Goal: Task Accomplishment & Management: Use online tool/utility

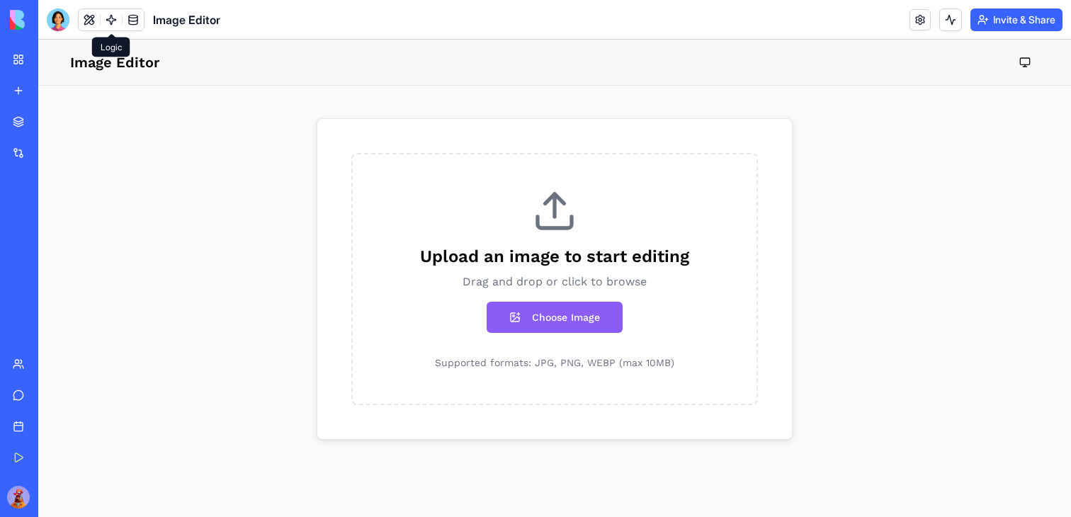
click at [102, 12] on link at bounding box center [111, 19] width 21 height 21
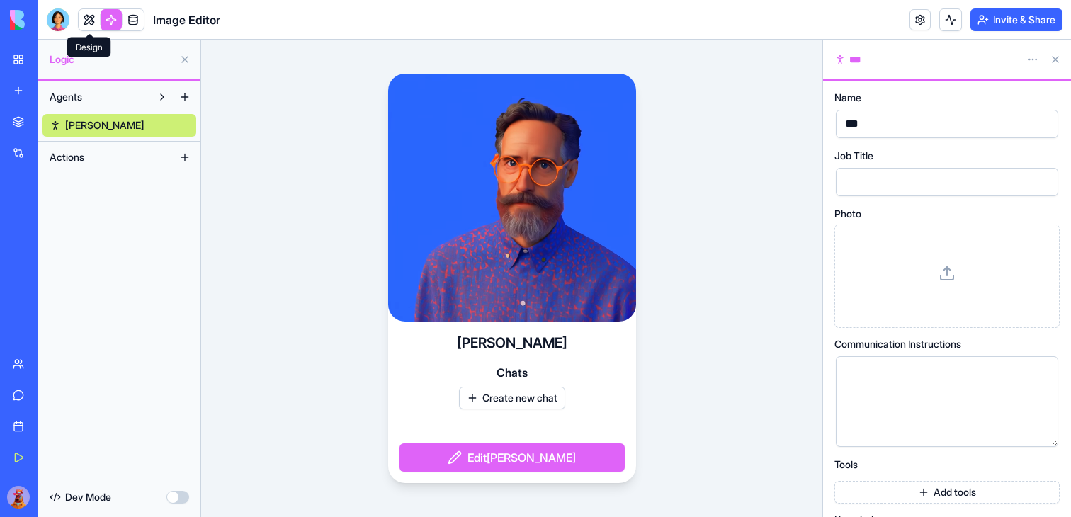
click at [83, 23] on link at bounding box center [89, 19] width 21 height 21
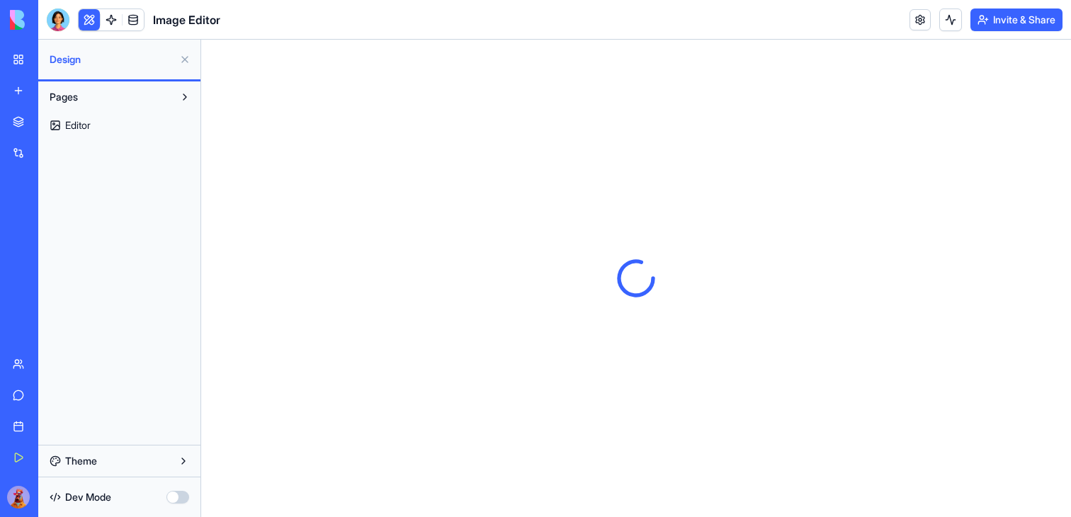
click at [136, 127] on link "Editor" at bounding box center [119, 125] width 154 height 23
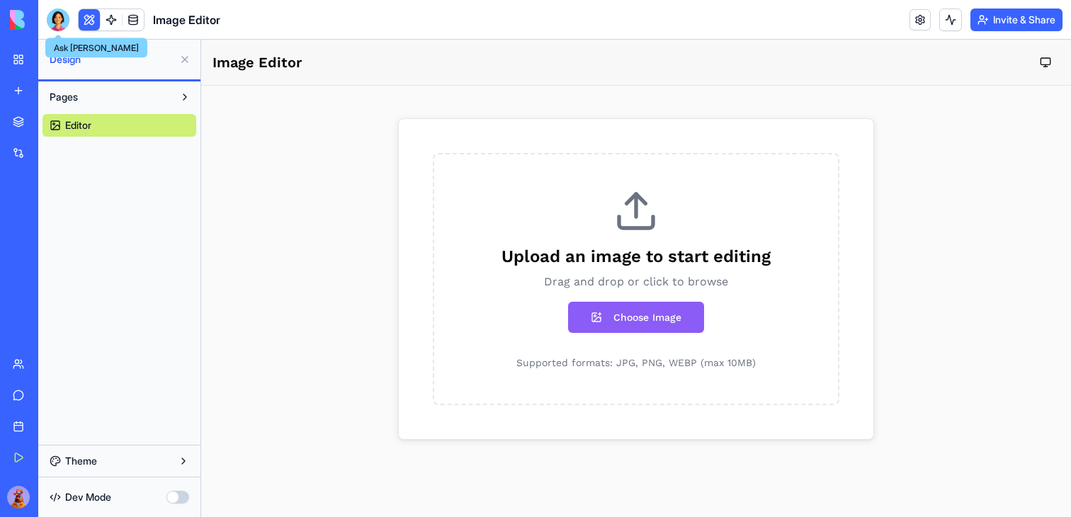
click at [57, 19] on div at bounding box center [58, 19] width 23 height 23
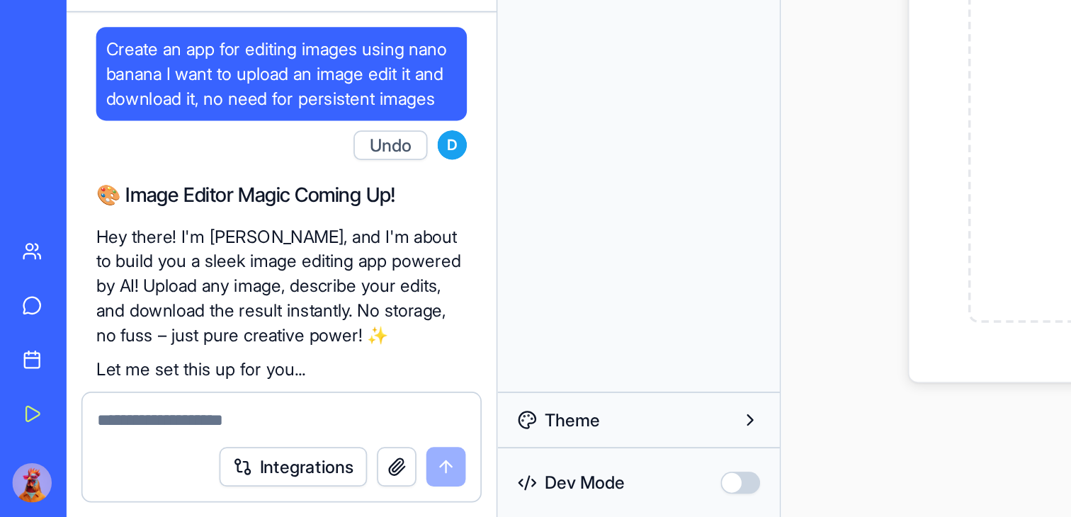
click at [94, 252] on span "Create an app for editing images using nano banana I want to upload an image ed…" at bounding box center [162, 262] width 202 height 42
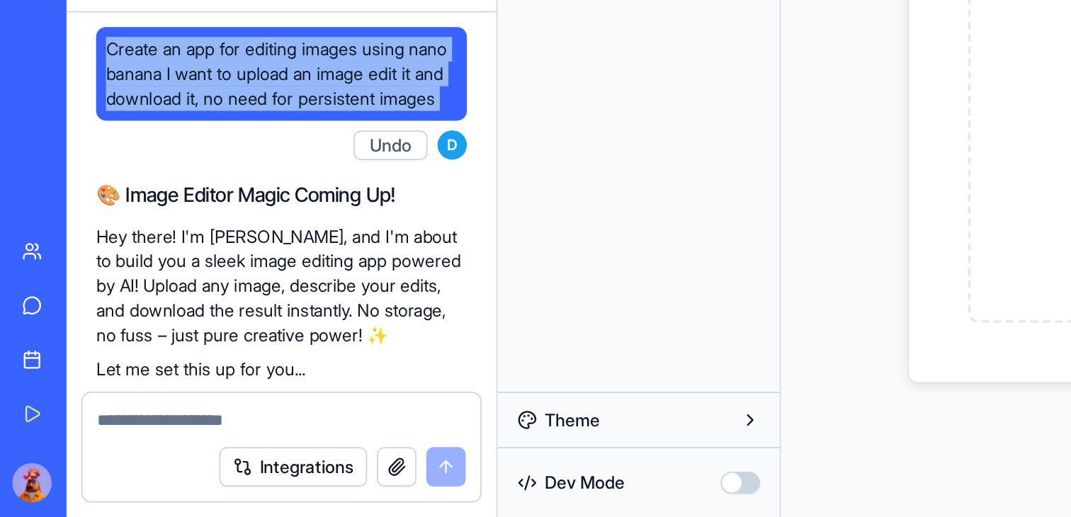
click at [94, 252] on span "Create an app for editing images using nano banana I want to upload an image ed…" at bounding box center [162, 262] width 202 height 42
copy span "Create an app for editing images using nano banana I want to upload an image ed…"
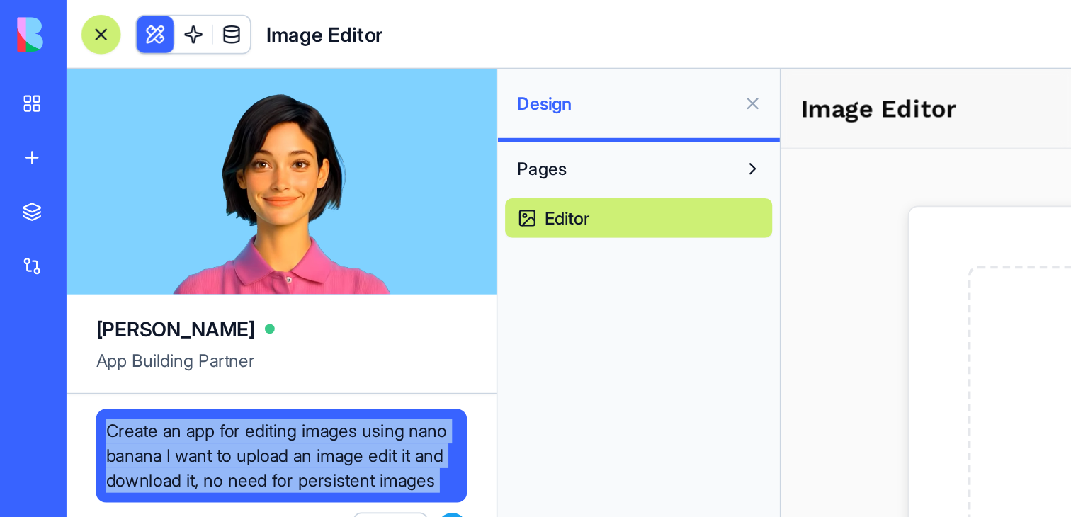
click at [19, 86] on link "New app" at bounding box center [32, 90] width 57 height 28
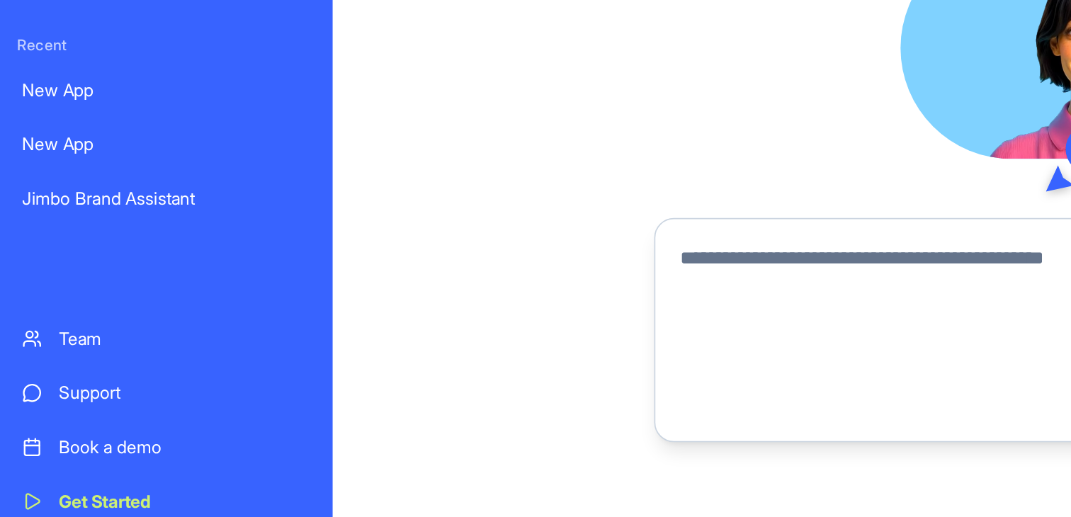
click at [412, 308] on div at bounding box center [630, 339] width 497 height 76
click at [416, 316] on textarea at bounding box center [631, 344] width 480 height 68
paste textarea "**********"
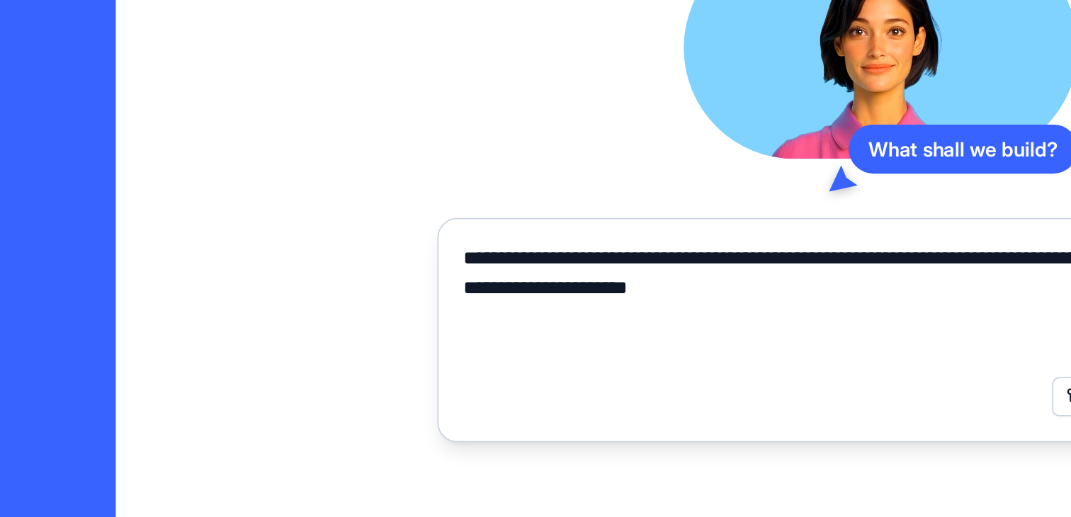
click at [453, 338] on textarea "**********" at bounding box center [631, 344] width 480 height 68
type textarea "**********"
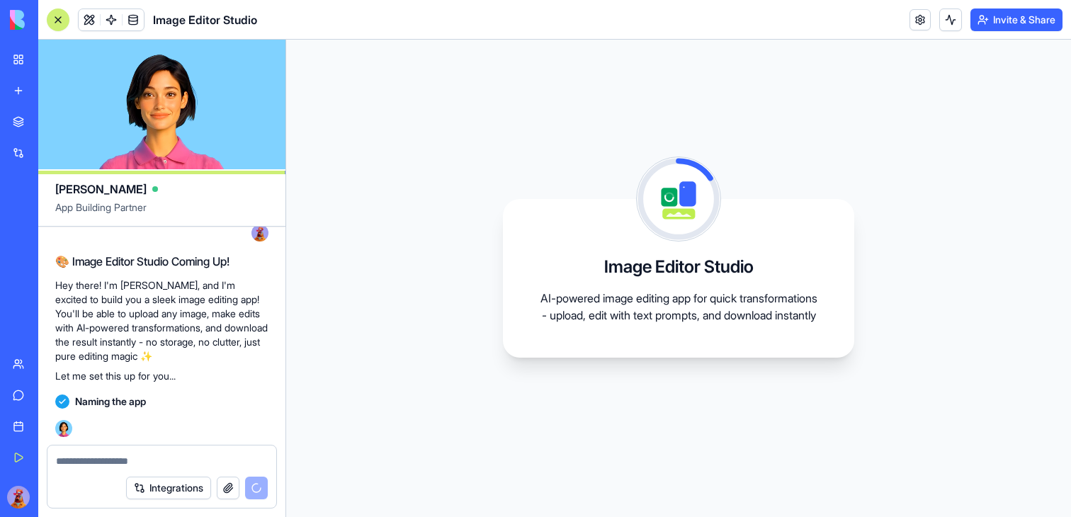
scroll to position [121, 0]
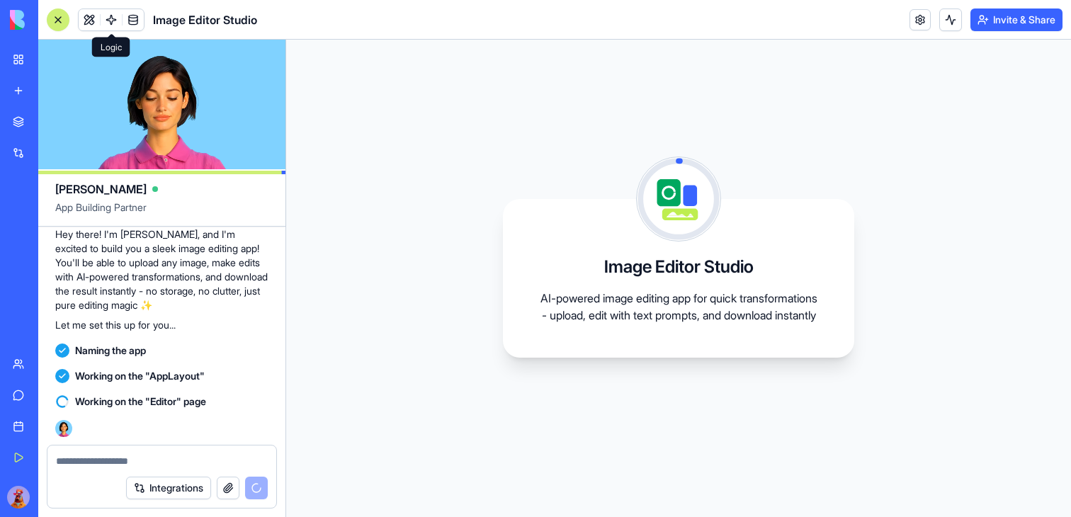
click at [110, 23] on span at bounding box center [111, 20] width 40 height 40
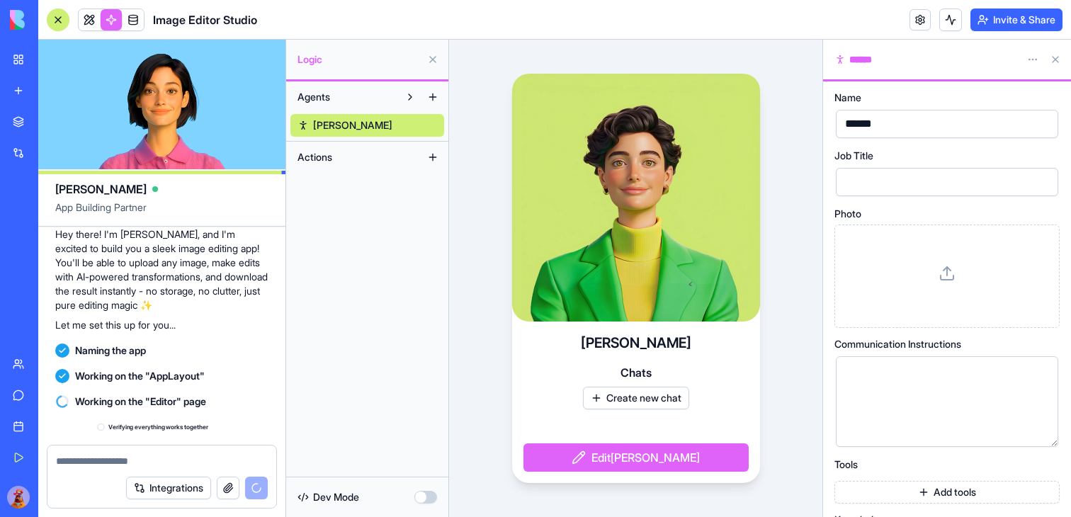
scroll to position [147, 0]
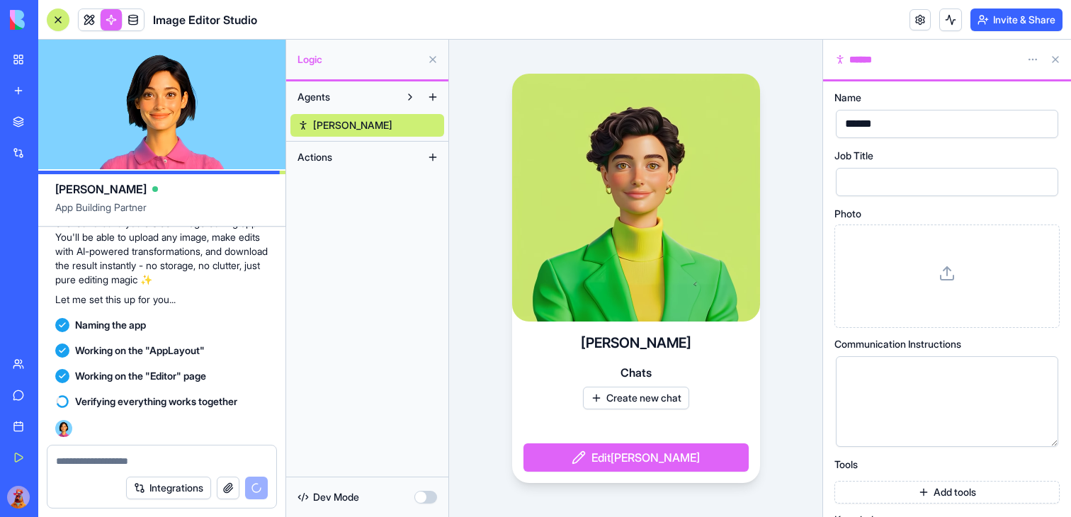
click at [62, 23] on div at bounding box center [57, 19] width 11 height 11
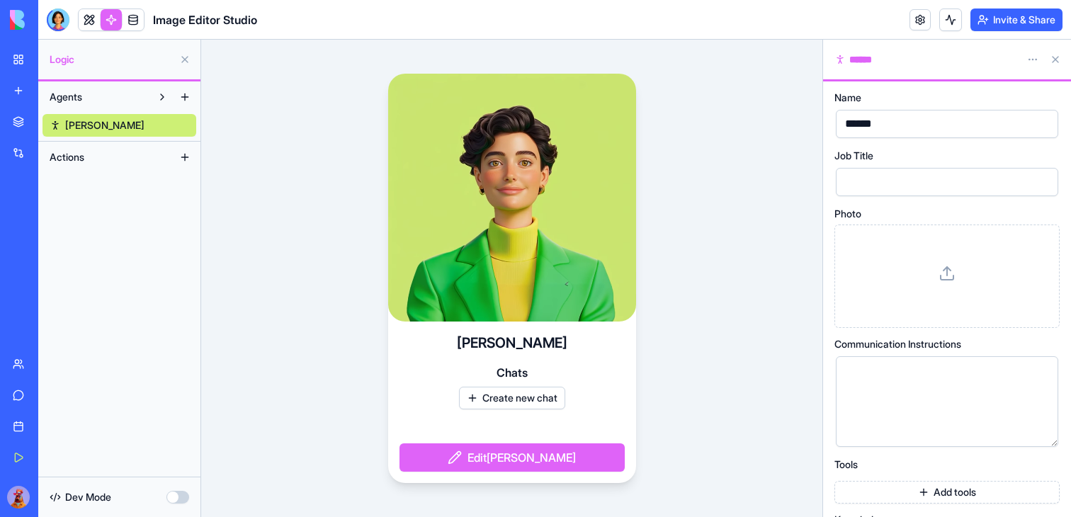
click at [62, 23] on div at bounding box center [58, 19] width 23 height 23
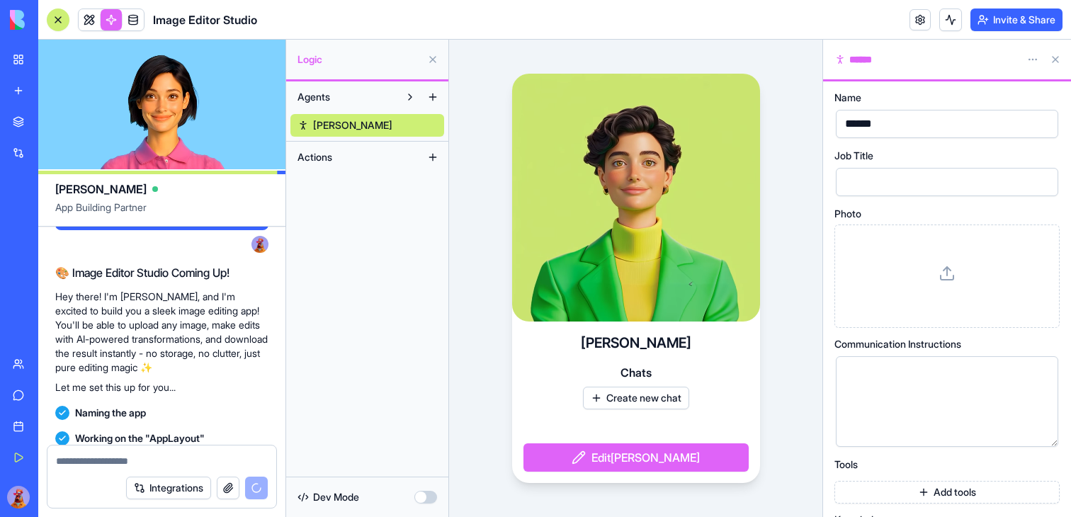
scroll to position [0, 0]
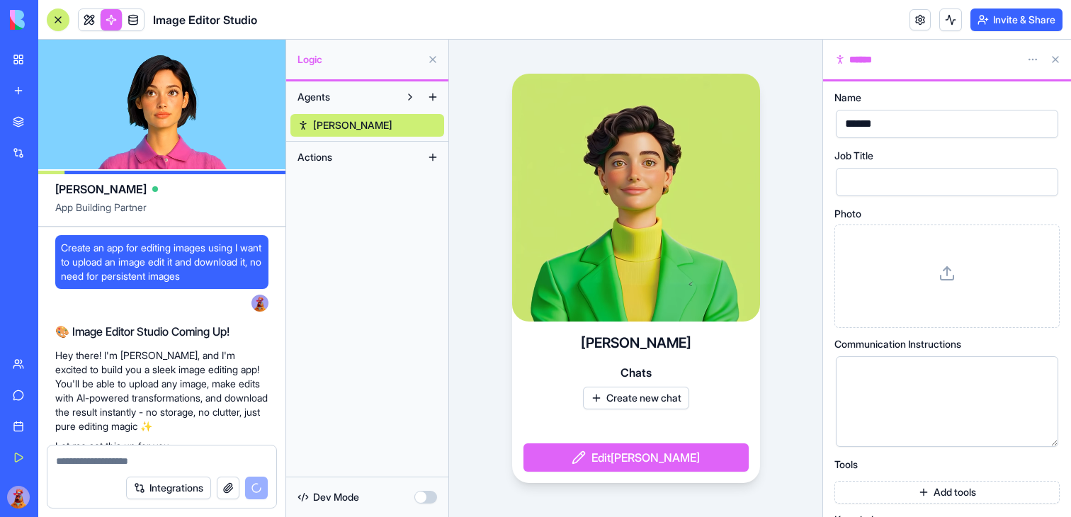
click at [140, 262] on span "Create an app for editing images using I want to upload an image edit it and do…" at bounding box center [162, 262] width 202 height 42
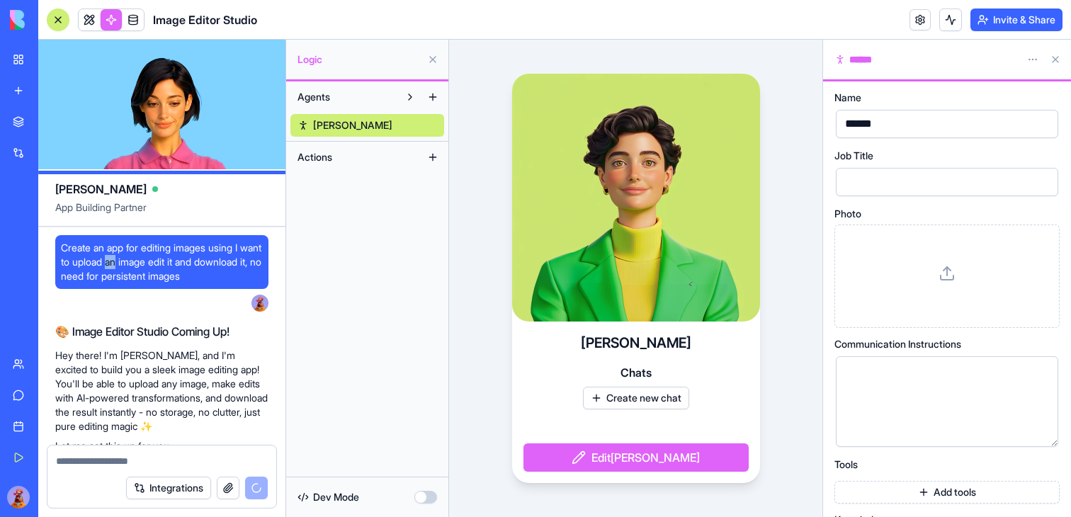
click at [140, 262] on span "Create an app for editing images using I want to upload an image edit it and do…" at bounding box center [162, 262] width 202 height 42
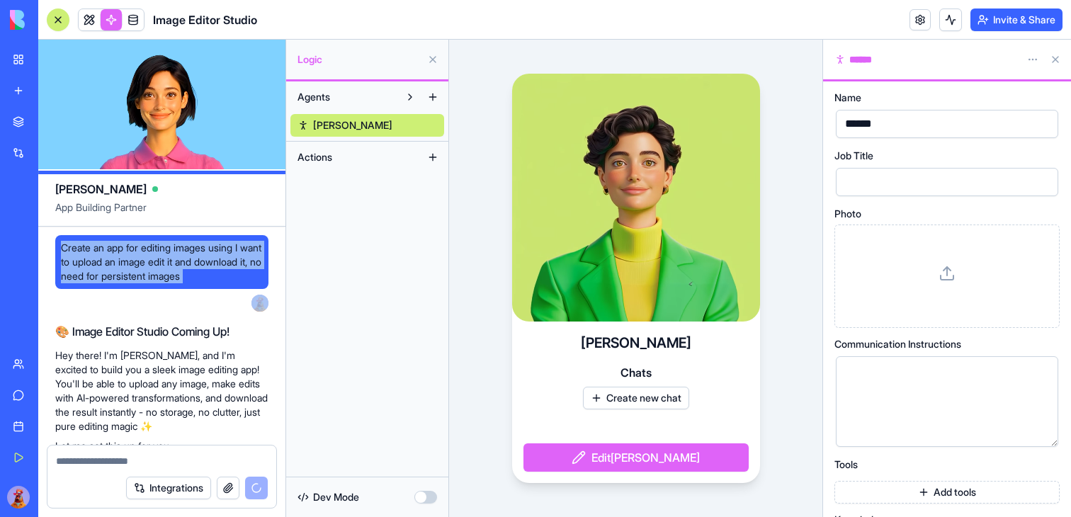
click at [140, 262] on span "Create an app for editing images using I want to upload an image edit it and do…" at bounding box center [162, 262] width 202 height 42
copy span "Create an app for editing images using I want to upload an image edit it and do…"
click at [25, 86] on link "New app" at bounding box center [32, 90] width 57 height 28
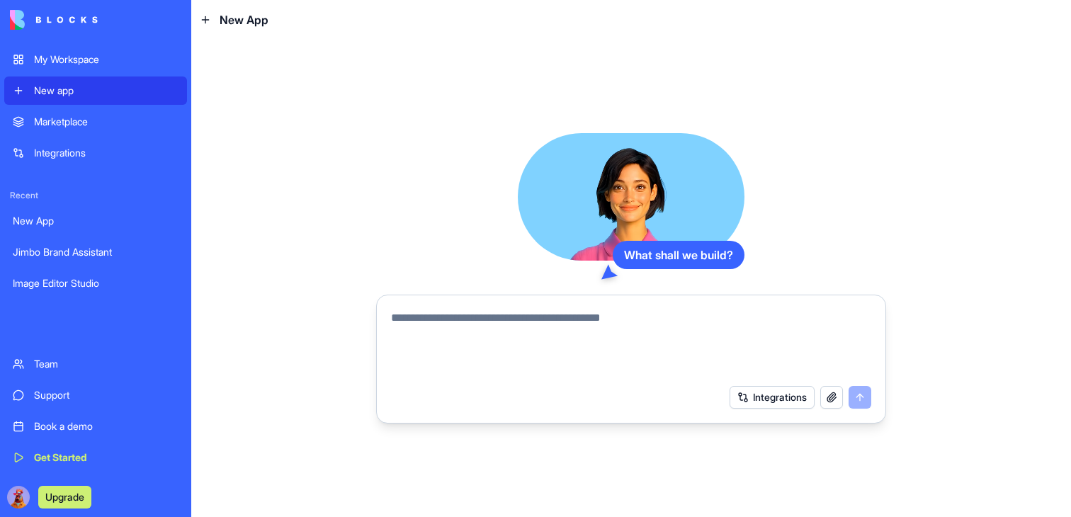
click at [623, 83] on div "What shall we build? Integrations" at bounding box center [631, 278] width 880 height 477
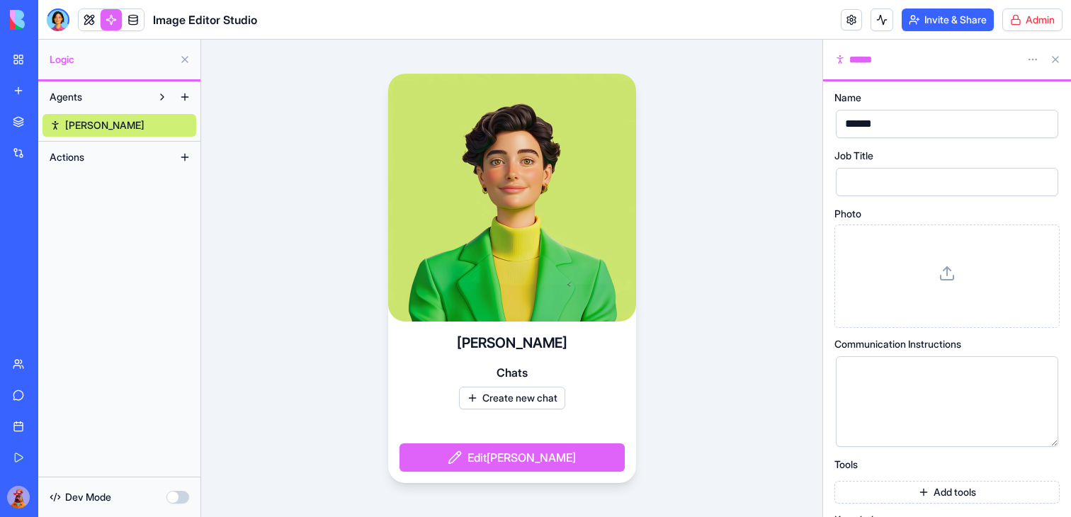
click at [1029, 8] on html "My Workspace New app Marketplace Integrations Recent New App Jimbo Brand Assist…" at bounding box center [535, 258] width 1071 height 517
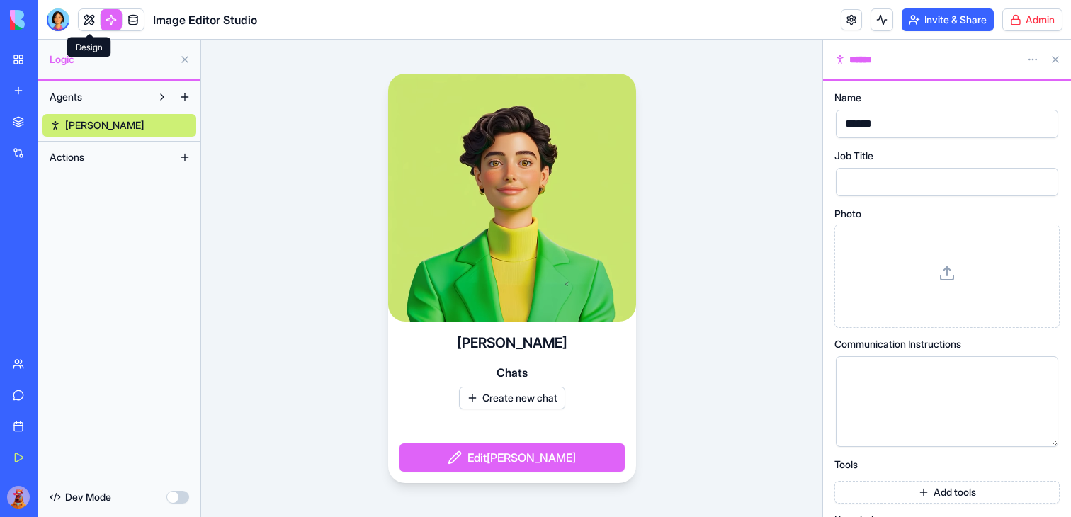
click at [96, 20] on link at bounding box center [89, 19] width 21 height 21
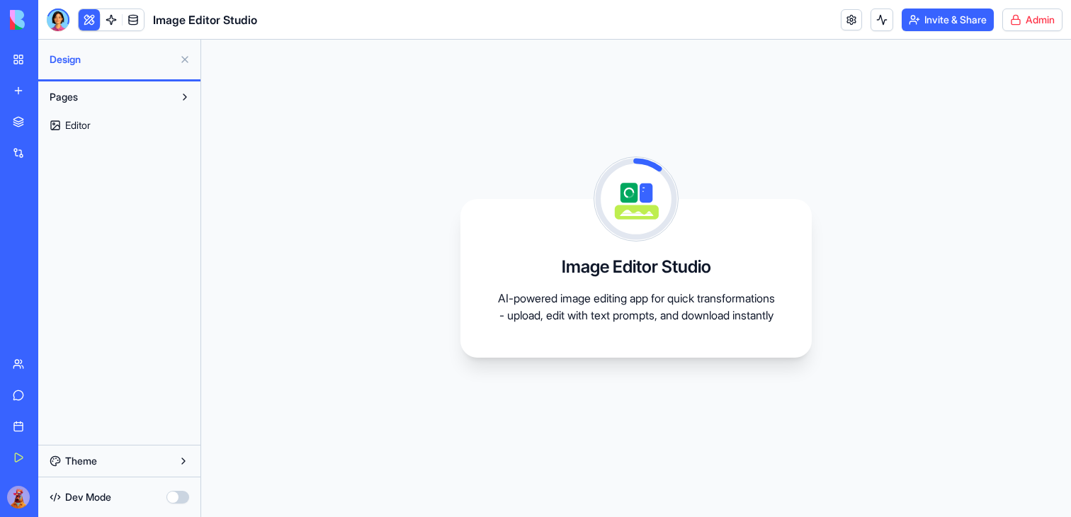
click at [114, 123] on link "Editor" at bounding box center [119, 125] width 154 height 23
click at [21, 89] on link "New app" at bounding box center [32, 90] width 57 height 28
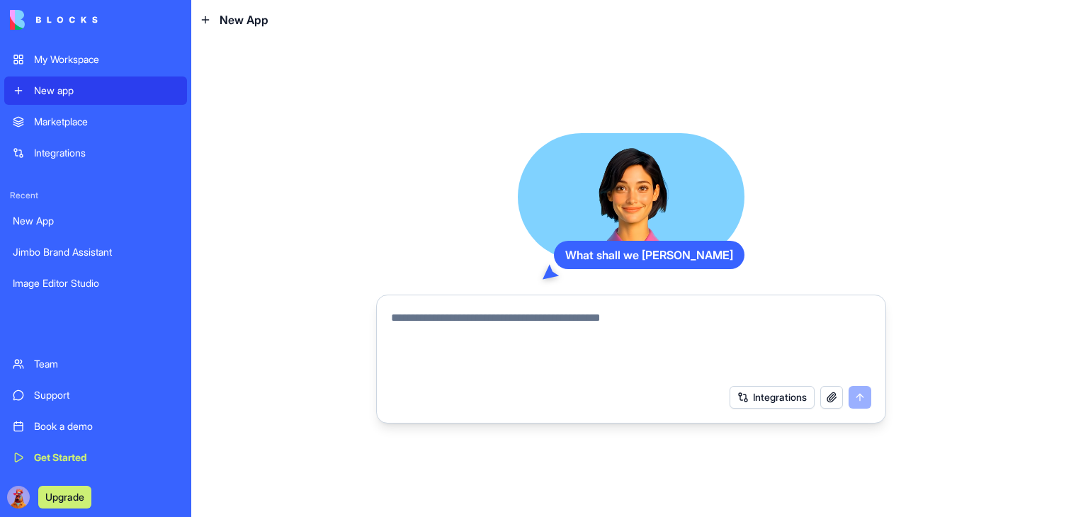
click at [519, 328] on textarea at bounding box center [631, 344] width 480 height 68
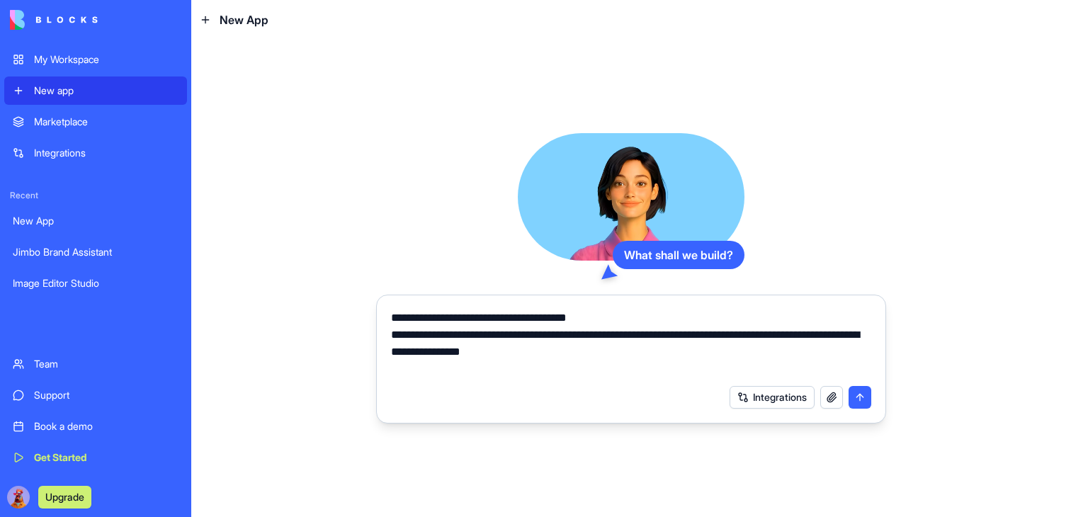
click at [506, 324] on textarea "**********" at bounding box center [631, 344] width 480 height 68
type textarea "**********"
click at [863, 396] on button "submit" at bounding box center [860, 397] width 23 height 23
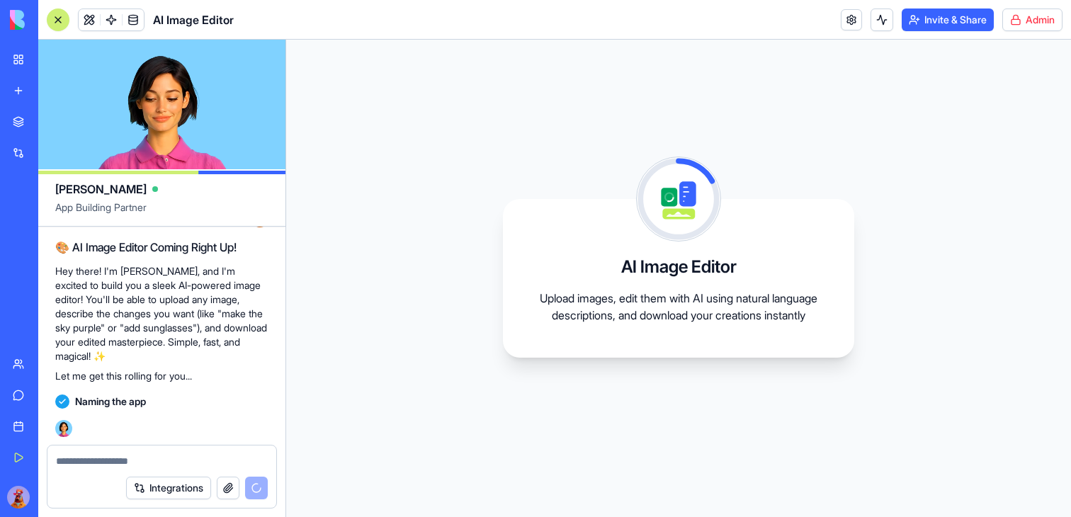
scroll to position [149, 0]
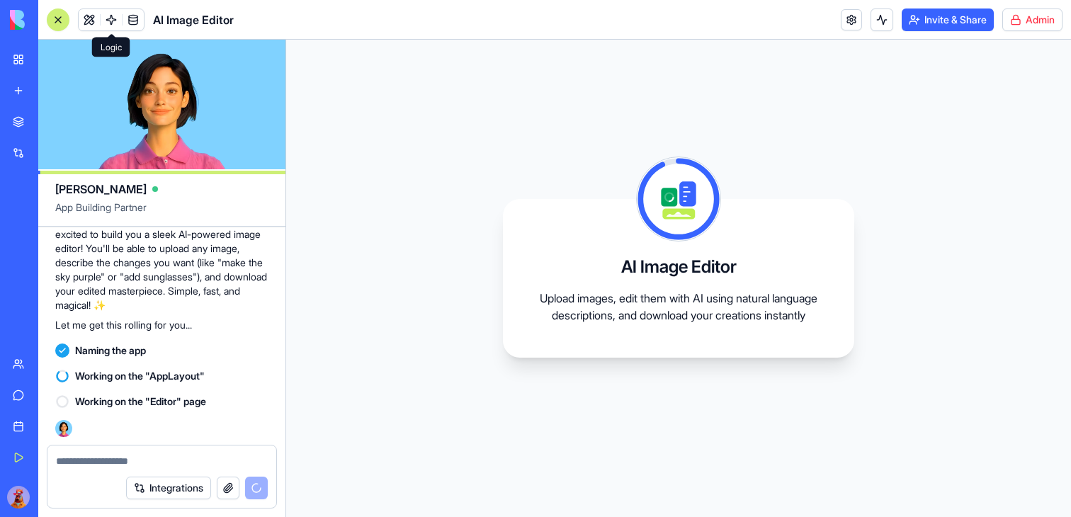
click at [108, 27] on span at bounding box center [111, 20] width 40 height 40
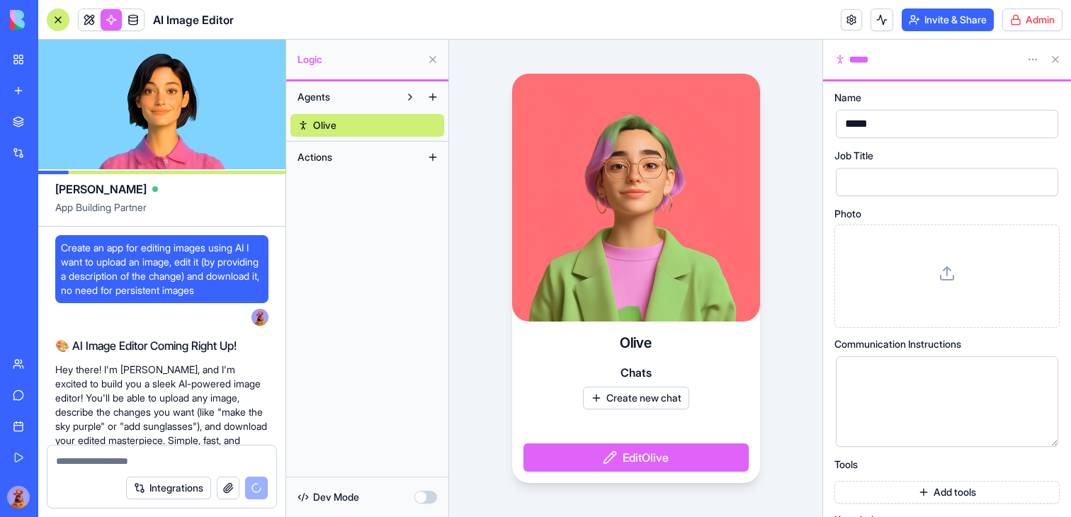
click at [143, 253] on span "Create an app for editing images using AI I want to upload an image, edit it (b…" at bounding box center [162, 269] width 202 height 57
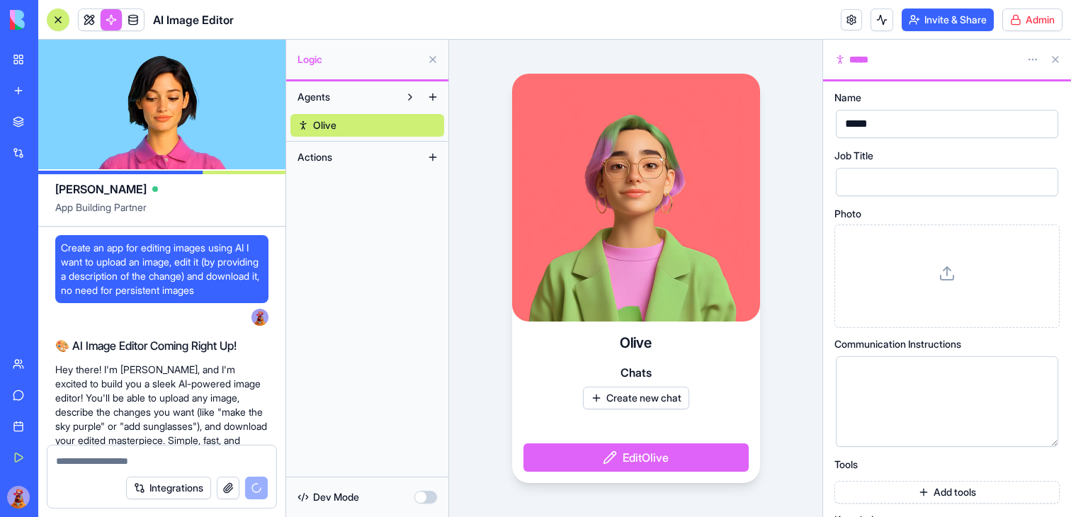
copy span "Create an app for editing images using AI I want to upload an image, edit it (b…"
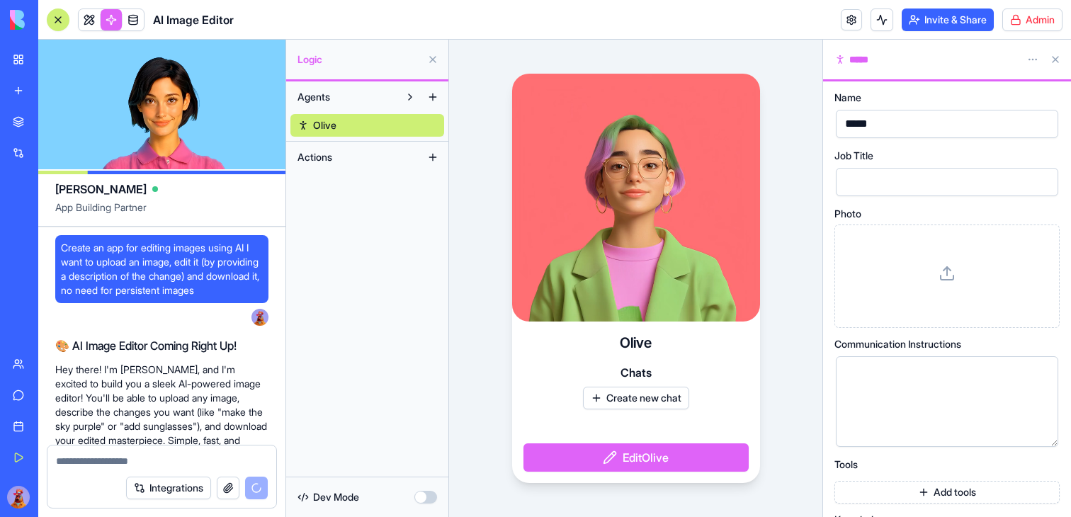
click at [613, 20] on header "AI Image Editor Invite & Share Admin" at bounding box center [554, 20] width 1033 height 40
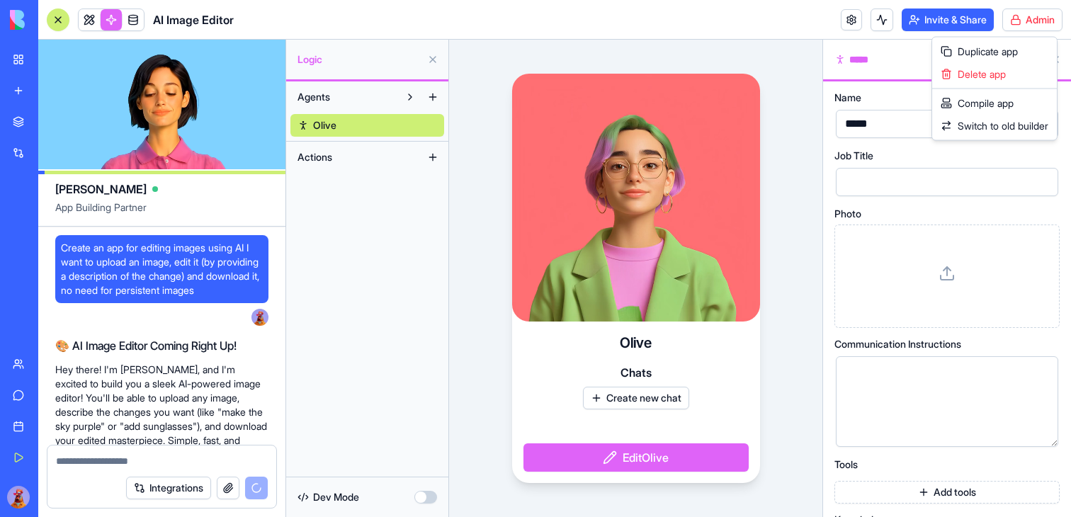
click at [1036, 21] on html "My Workspace New app Marketplace Integrations Recent Jimbo Brand Assistant Imag…" at bounding box center [535, 258] width 1071 height 517
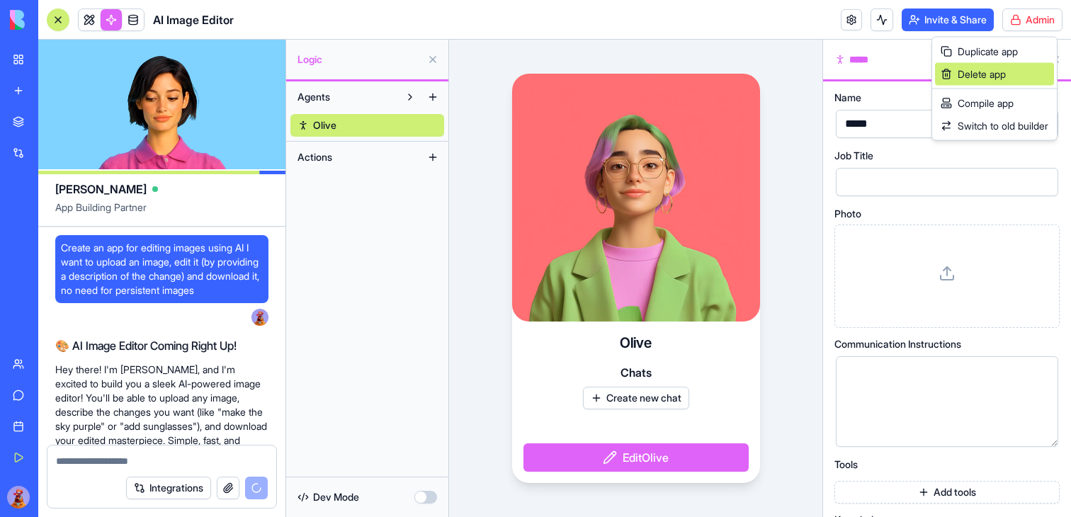
click at [1008, 71] on div "Delete app" at bounding box center [994, 74] width 119 height 23
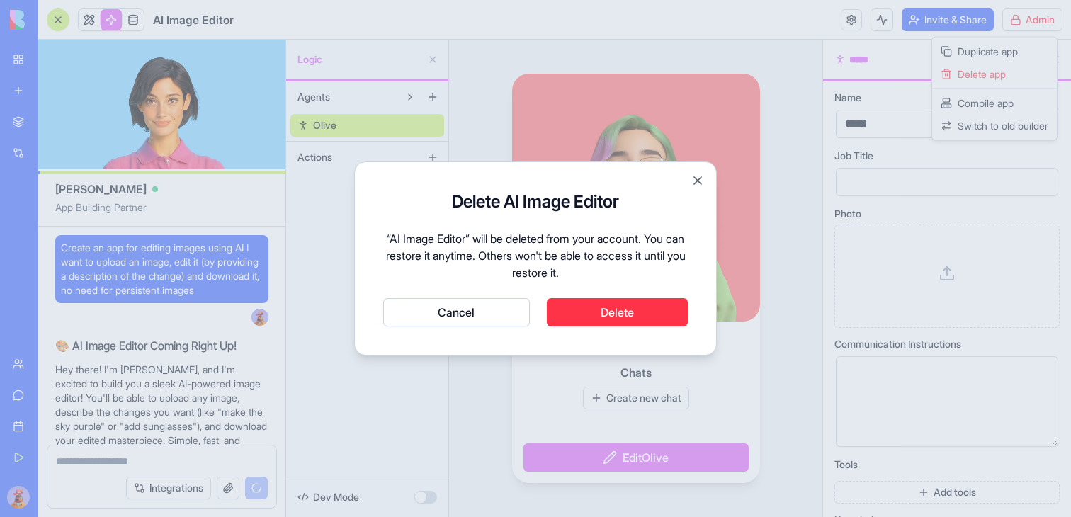
click at [383, 298] on button "Cancel" at bounding box center [456, 312] width 147 height 28
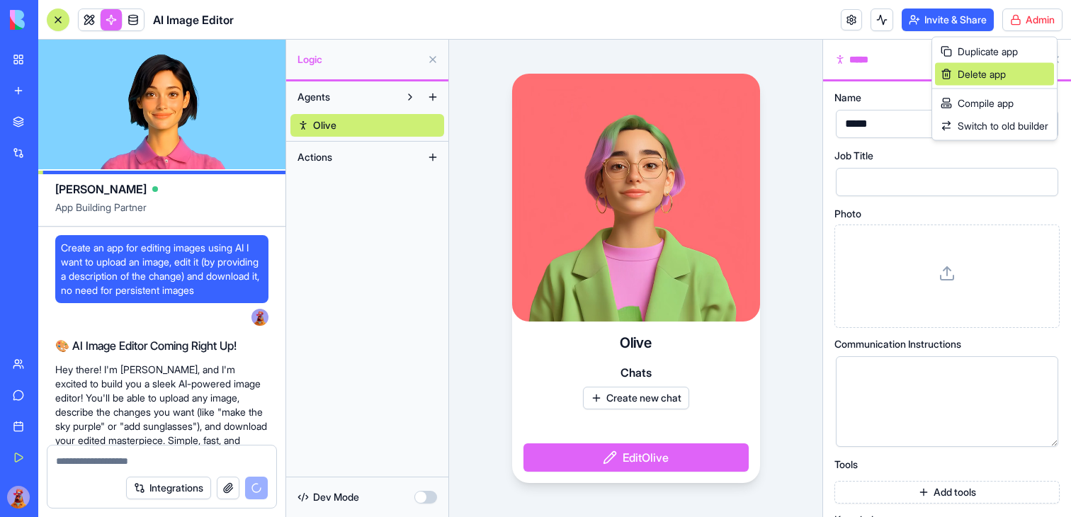
click at [992, 76] on span "Delete app" at bounding box center [982, 74] width 48 height 14
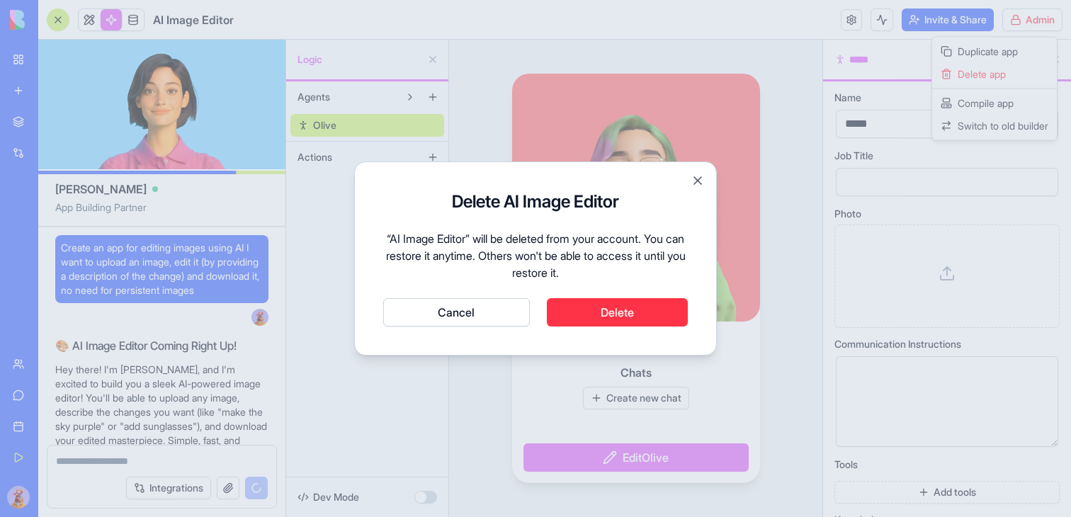
click at [616, 302] on button "Delete" at bounding box center [618, 312] width 142 height 28
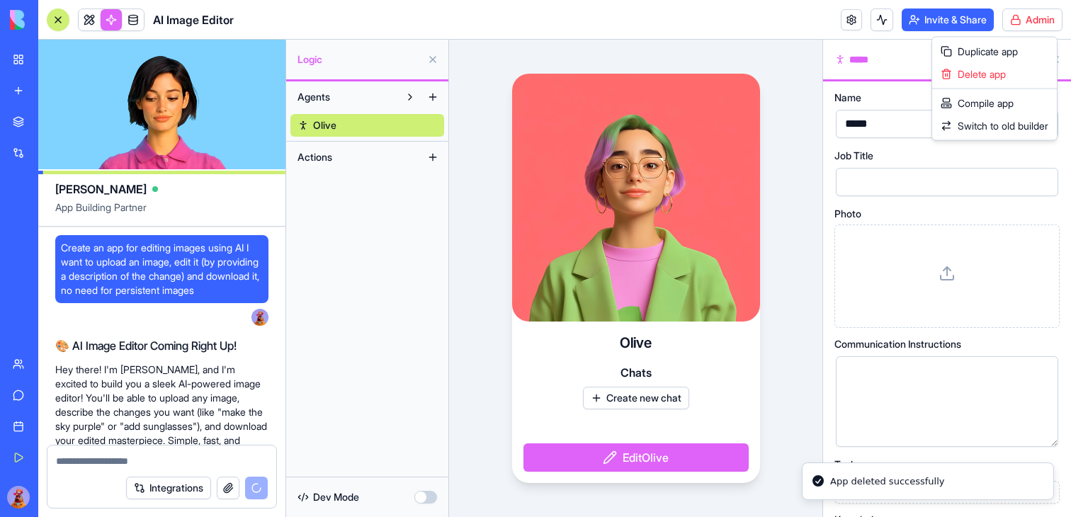
click at [17, 86] on html "My Workspace New app Marketplace Integrations Recent Jimbo Brand Assistant Imag…" at bounding box center [535, 258] width 1071 height 517
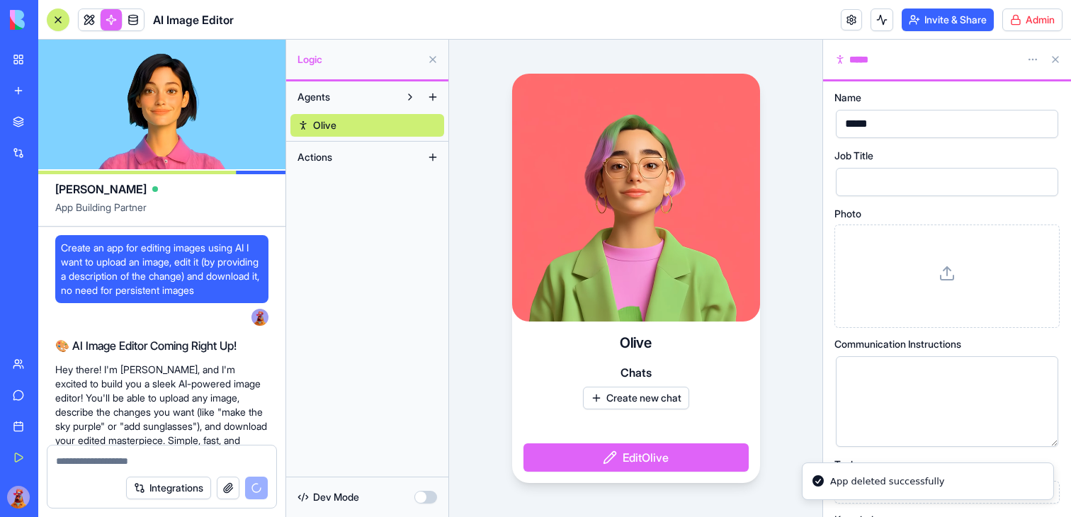
click at [17, 86] on link "New app" at bounding box center [32, 90] width 57 height 28
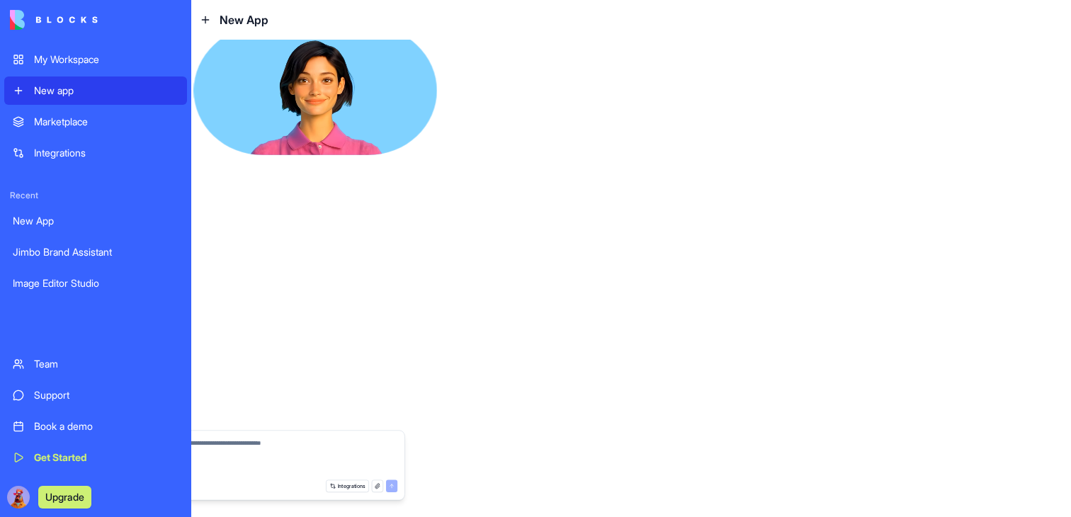
click at [82, 89] on div "New app" at bounding box center [106, 91] width 144 height 14
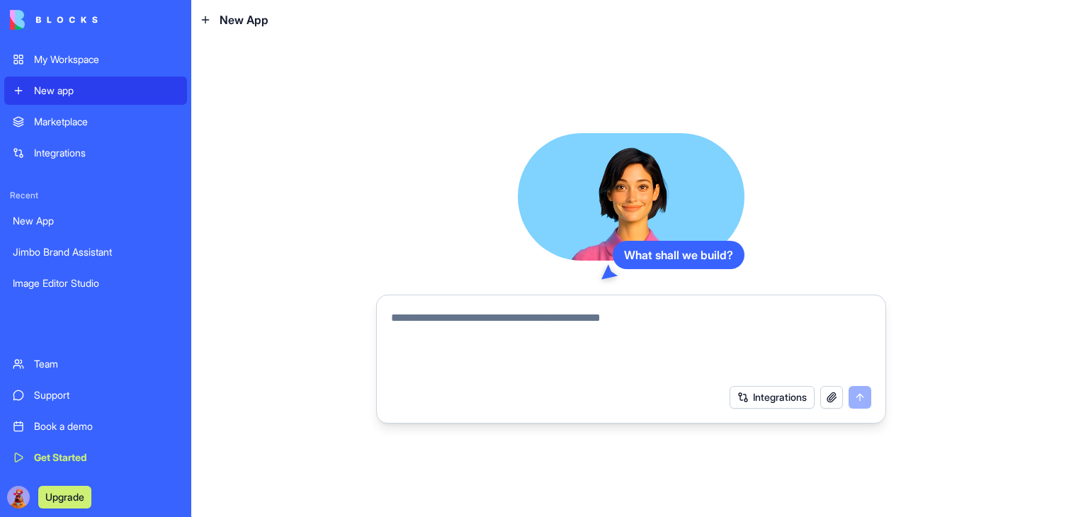
click at [460, 319] on textarea at bounding box center [631, 344] width 480 height 68
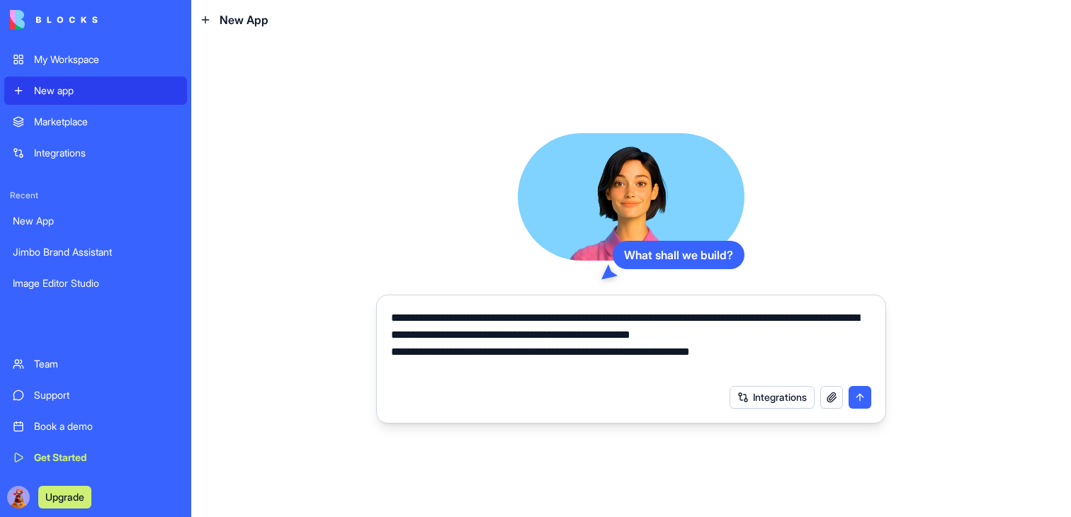
type textarea "**********"
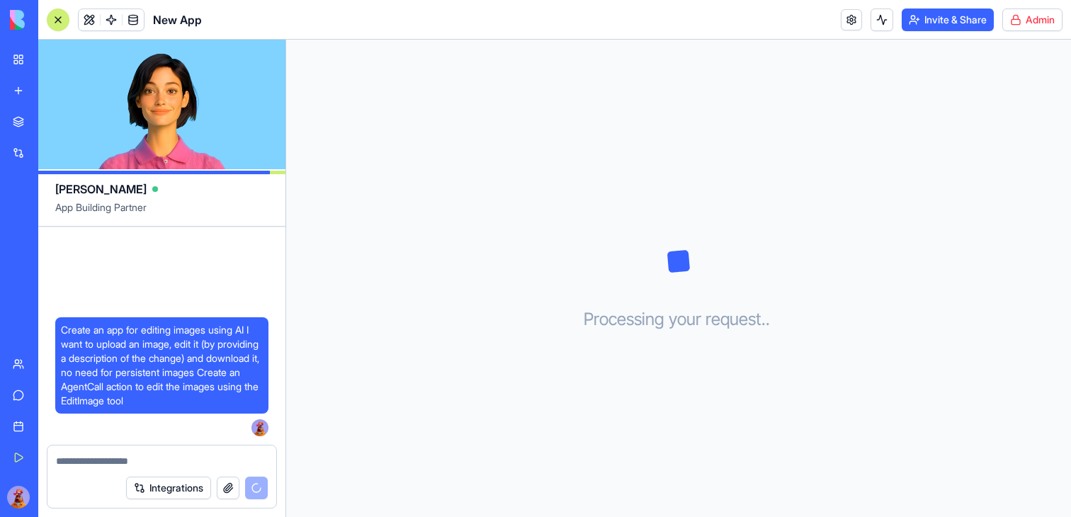
click at [39, 54] on div "My Workspace" at bounding box center [43, 59] width 18 height 14
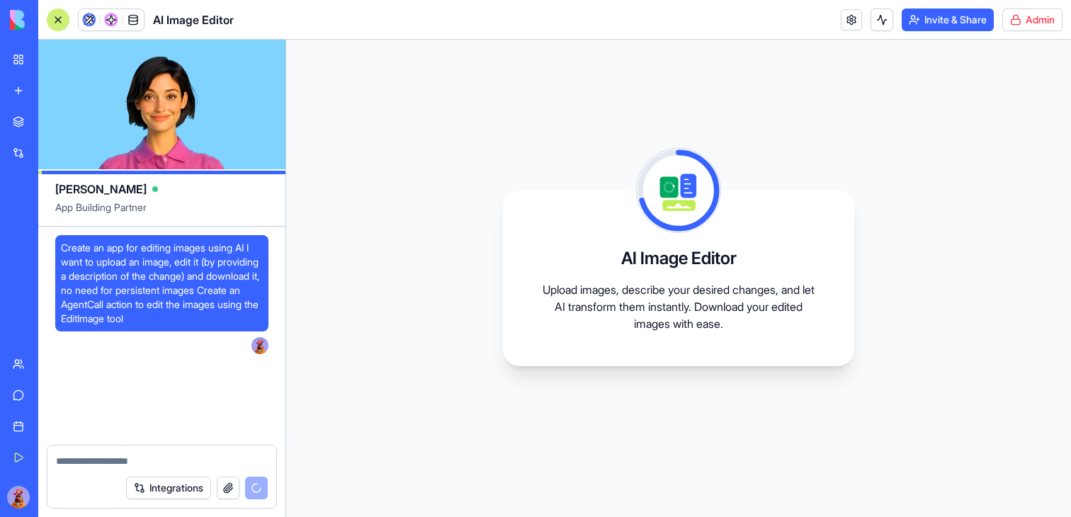
scroll to position [297, 0]
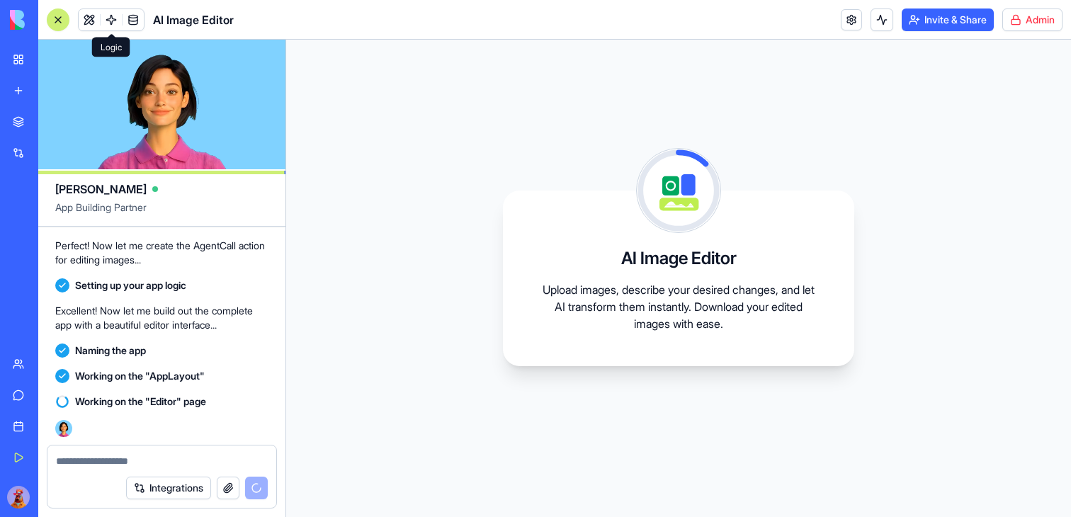
click at [118, 20] on span at bounding box center [111, 20] width 40 height 40
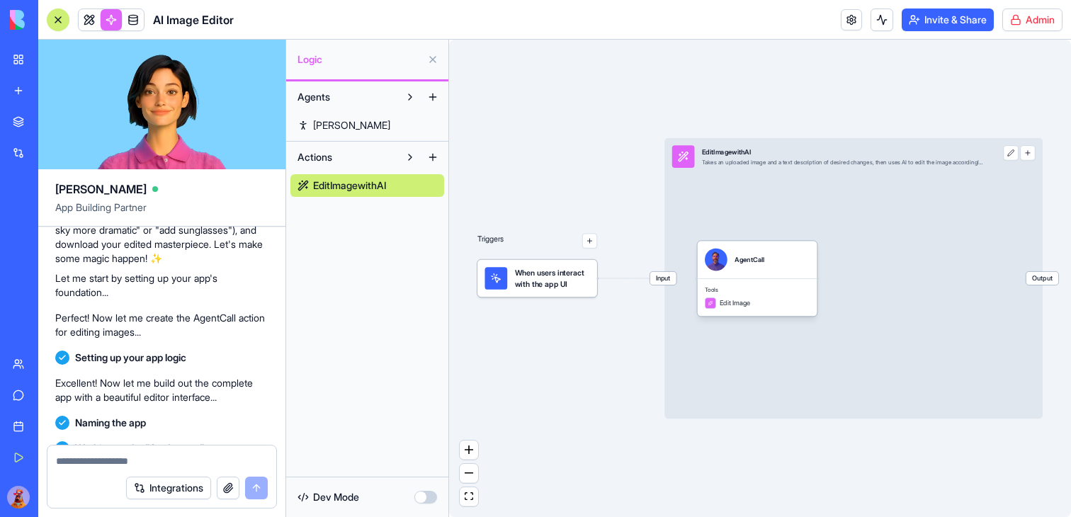
scroll to position [200, 0]
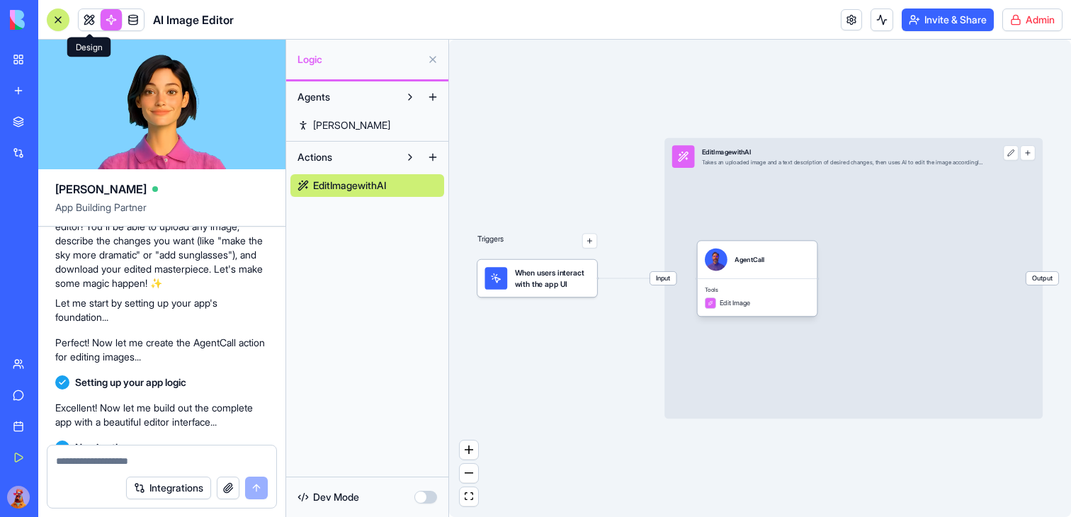
click at [95, 22] on span at bounding box center [89, 20] width 40 height 40
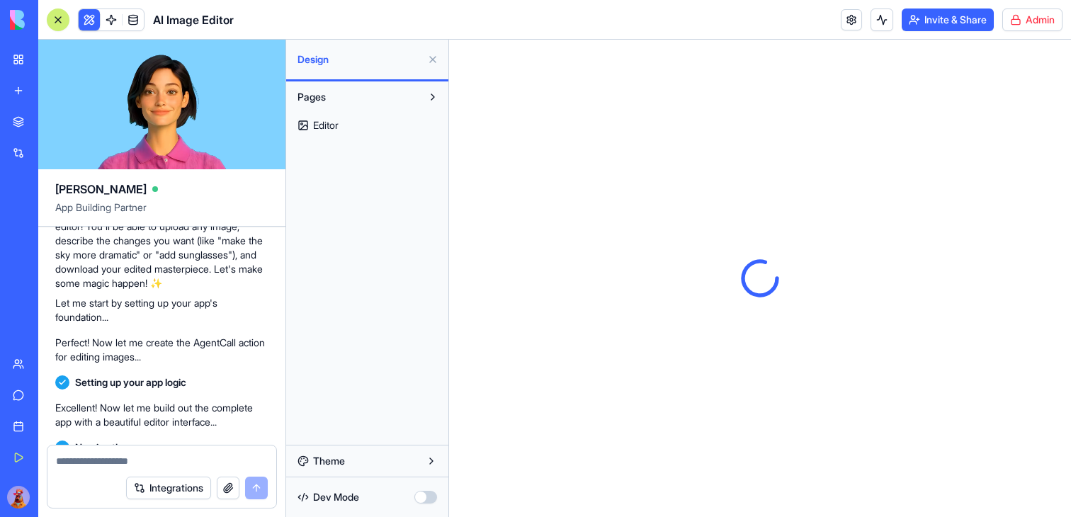
click at [353, 125] on link "Editor" at bounding box center [367, 125] width 154 height 23
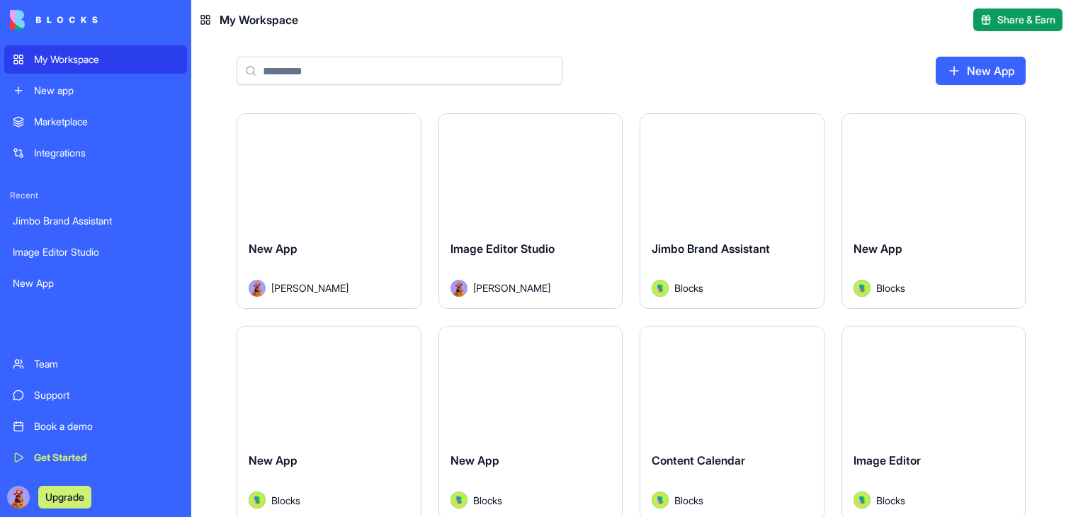
click at [548, 171] on button "Launch" at bounding box center [530, 171] width 106 height 28
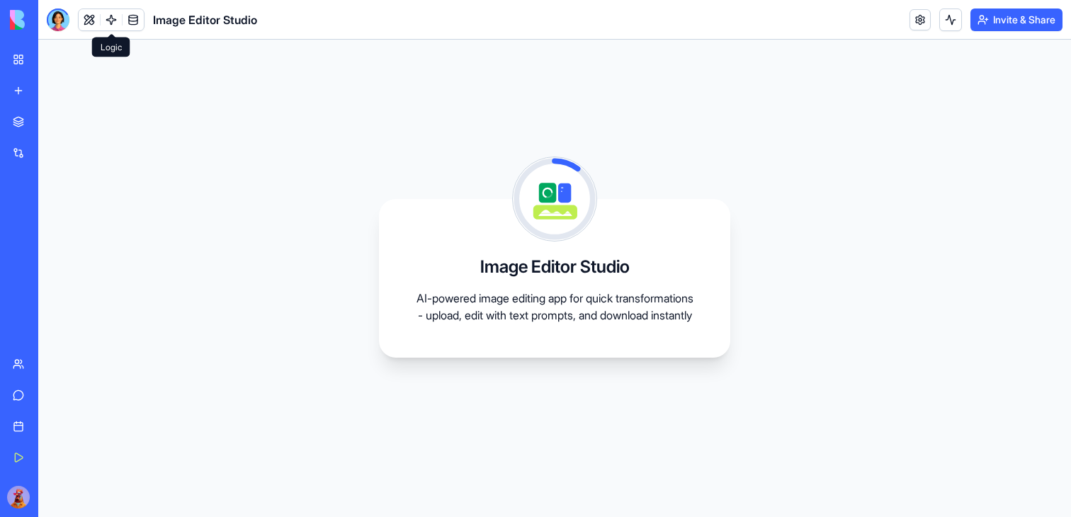
click at [108, 17] on link at bounding box center [111, 19] width 21 height 21
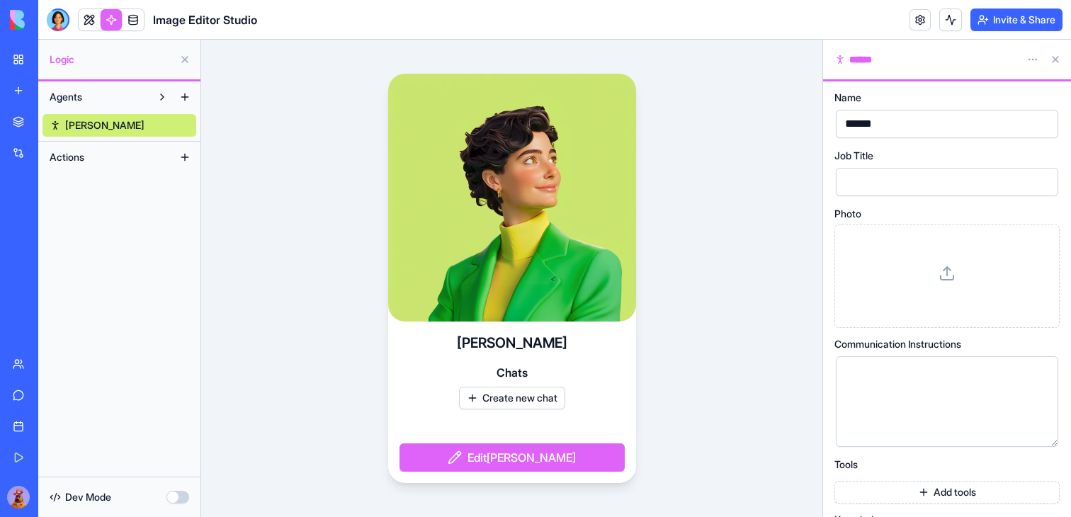
click at [178, 161] on button at bounding box center [185, 157] width 23 height 23
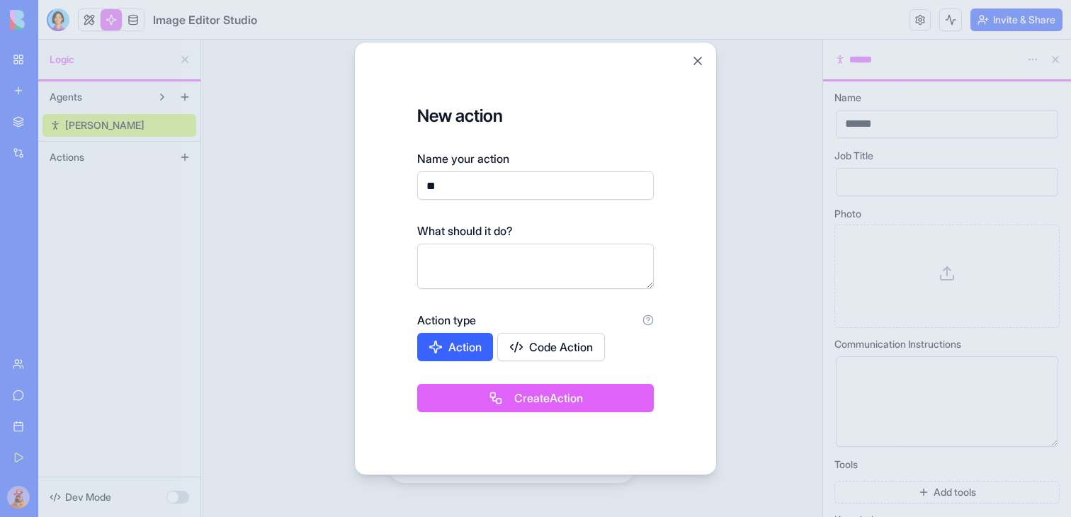
type input "**"
click at [563, 389] on button "Create Action" at bounding box center [535, 398] width 237 height 28
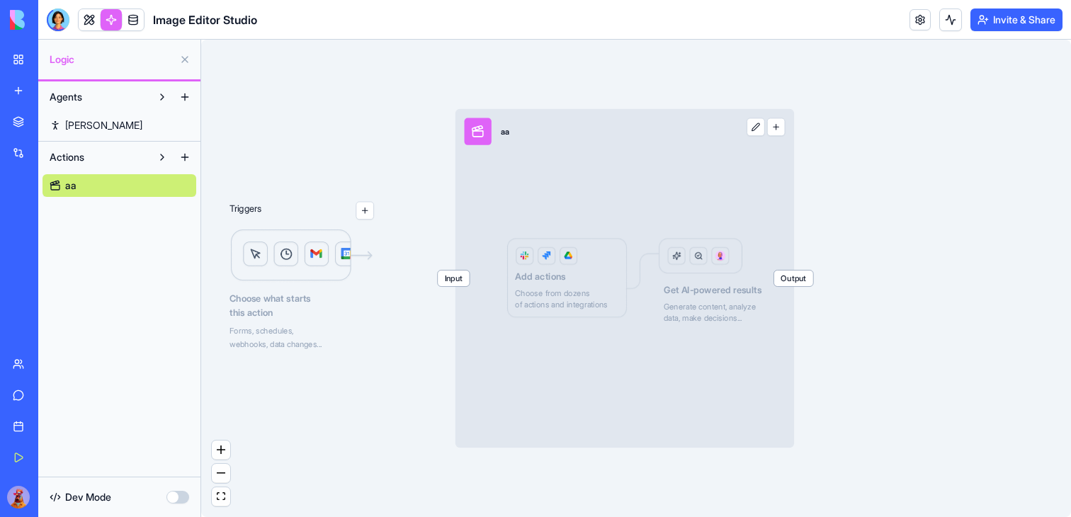
click at [747, 129] on button at bounding box center [756, 127] width 18 height 18
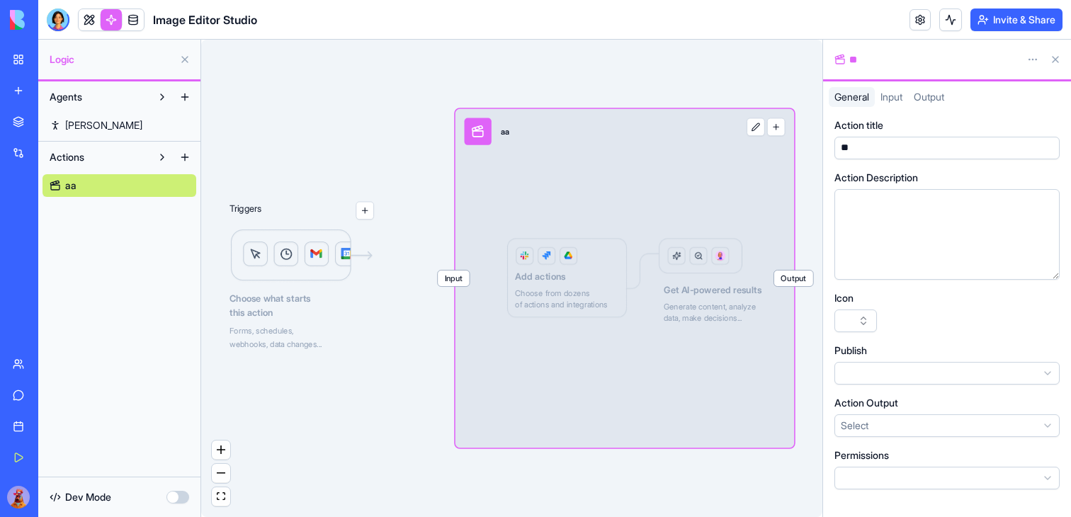
click at [776, 123] on button "button" at bounding box center [776, 127] width 18 height 18
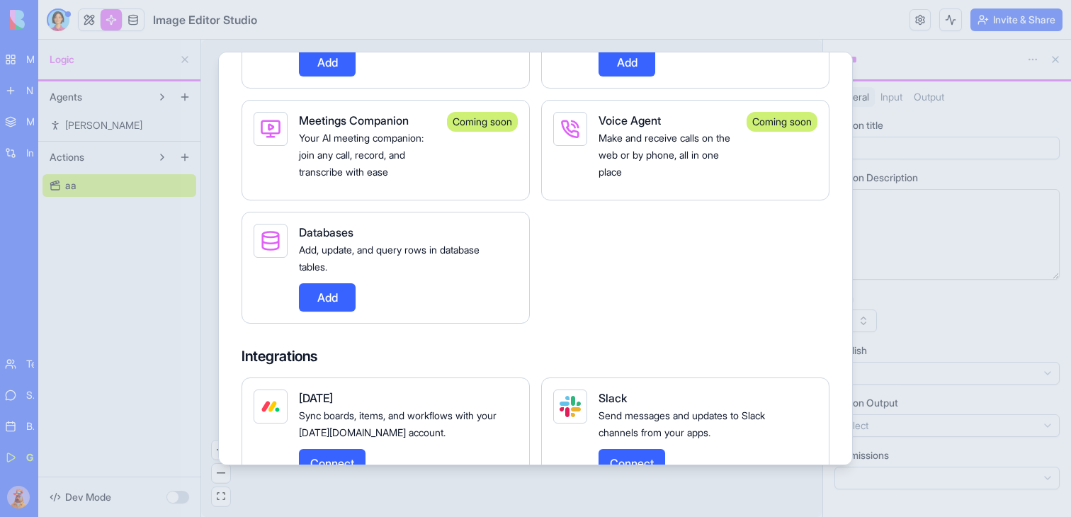
scroll to position [945, 0]
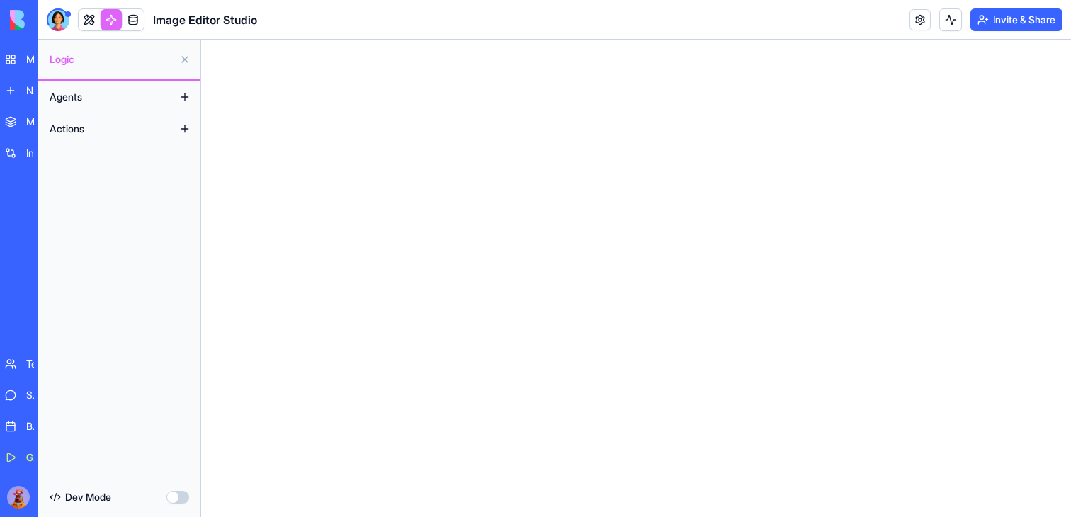
click at [735, 12] on header "Image Editor Studio Invite & Share" at bounding box center [554, 20] width 1033 height 40
click at [1032, 34] on header "Image Editor Studio Invite & Share Admin" at bounding box center [554, 20] width 1033 height 40
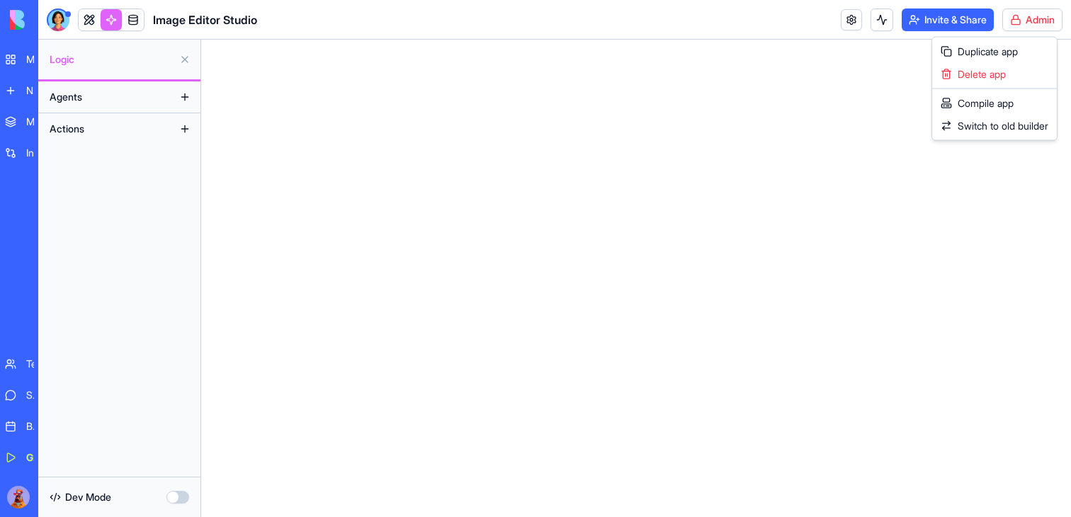
click at [1032, 20] on html "My Workspace New app Marketplace Integrations Recent Jimbo Brand Assistant Imag…" at bounding box center [535, 258] width 1071 height 517
click at [1005, 76] on span "Delete app" at bounding box center [982, 74] width 48 height 14
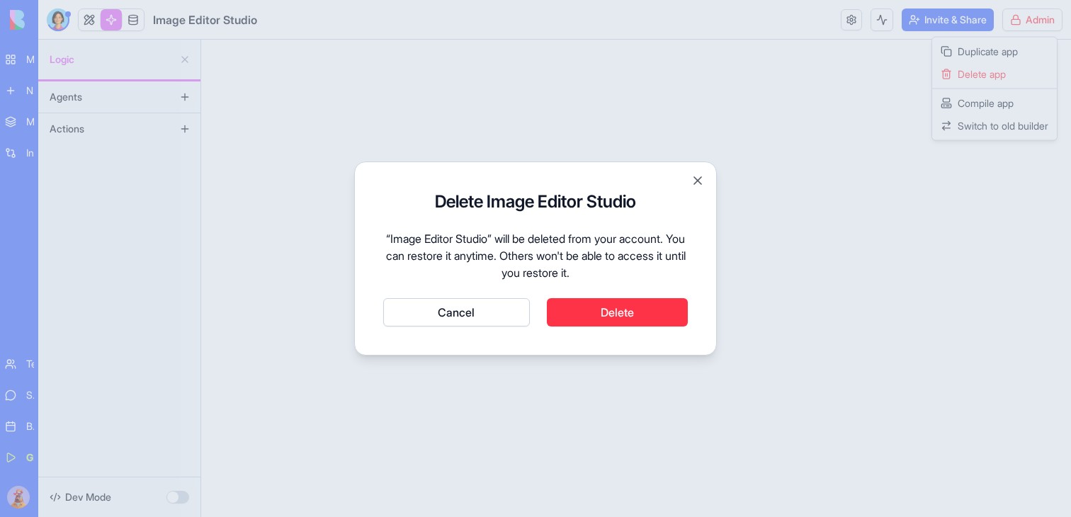
click at [648, 319] on button "Delete" at bounding box center [618, 312] width 142 height 28
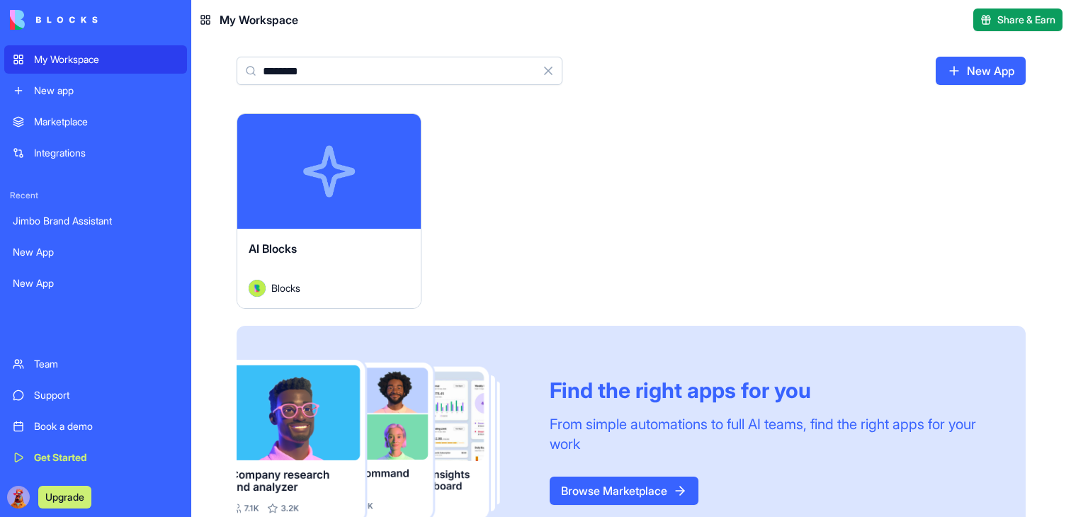
type input "********"
click at [319, 183] on button "Launch" at bounding box center [329, 171] width 106 height 28
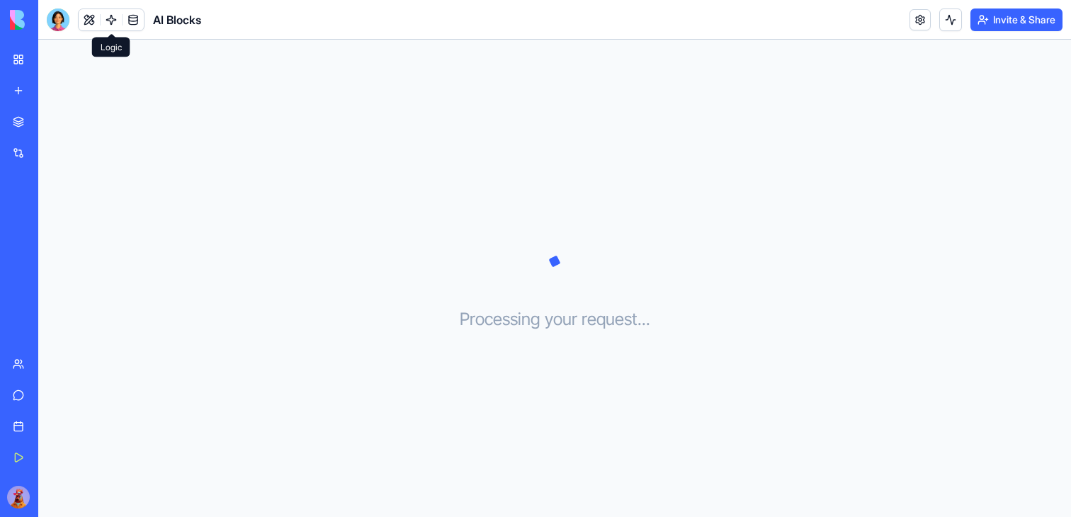
click at [109, 16] on link at bounding box center [111, 19] width 21 height 21
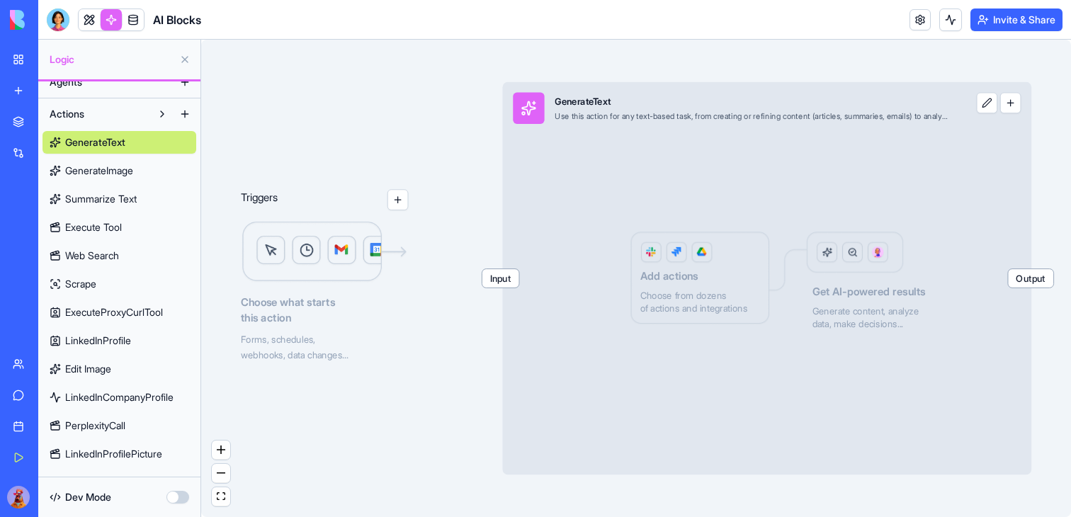
scroll to position [16, 0]
click at [109, 361] on span "Edit Image" at bounding box center [88, 368] width 46 height 14
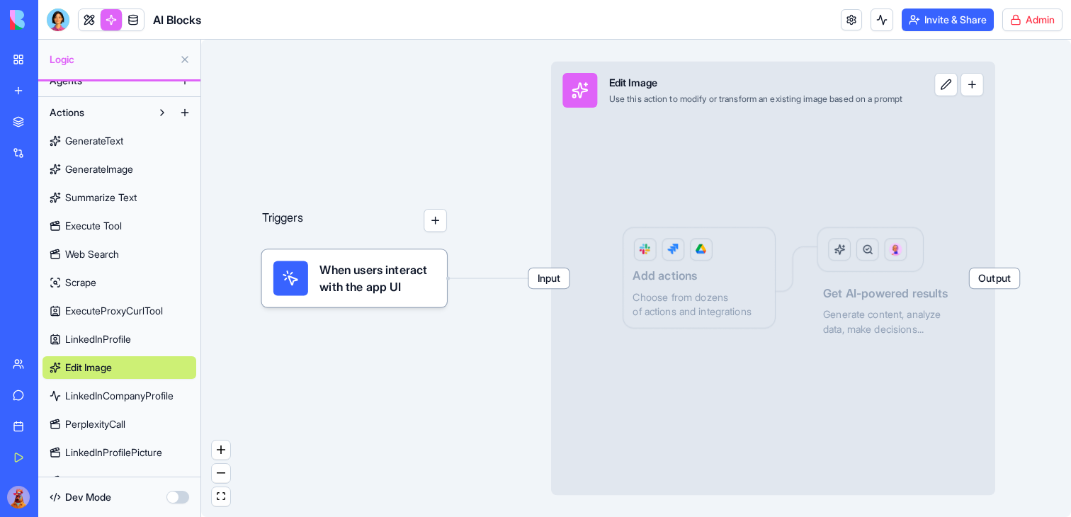
click at [857, 89] on div "Edit Image" at bounding box center [756, 83] width 294 height 14
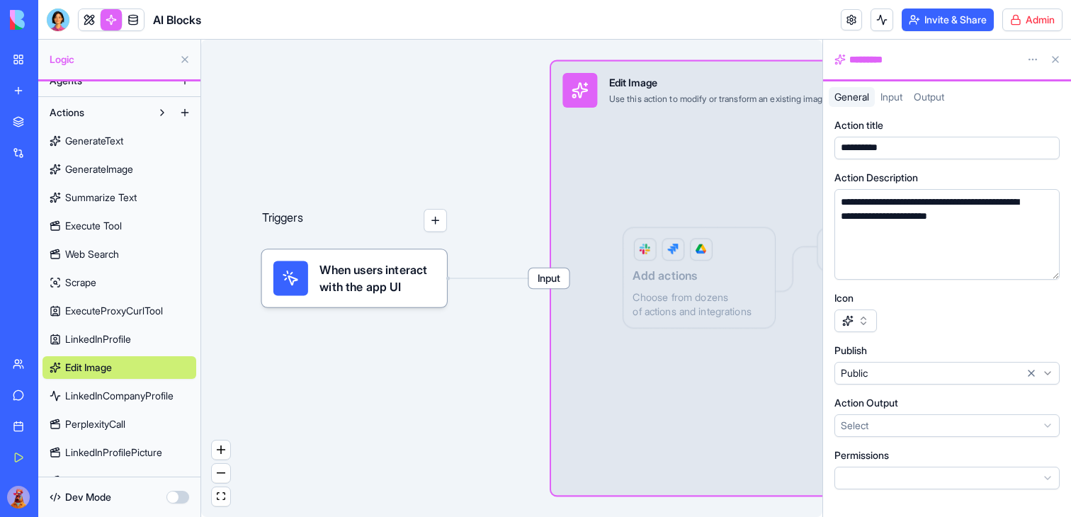
click at [1031, 57] on html "**********" at bounding box center [535, 258] width 1071 height 517
click at [1011, 83] on div "State" at bounding box center [999, 88] width 84 height 23
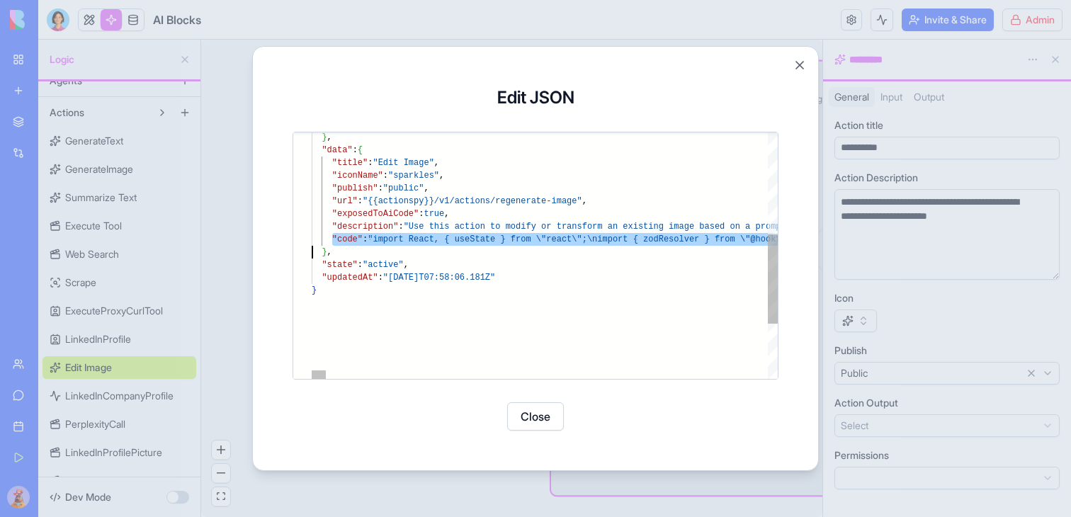
scroll to position [0, 5142]
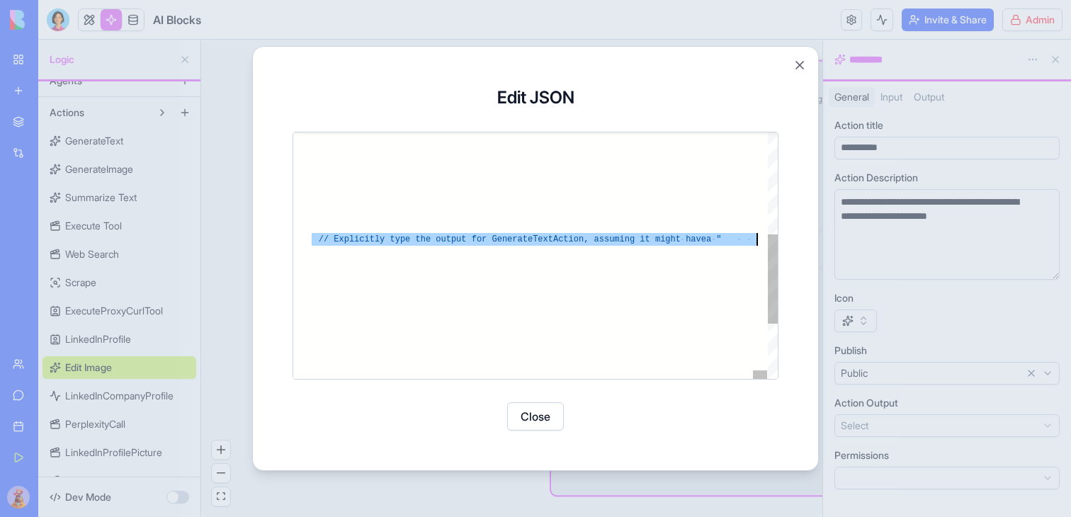
type textarea "**********"
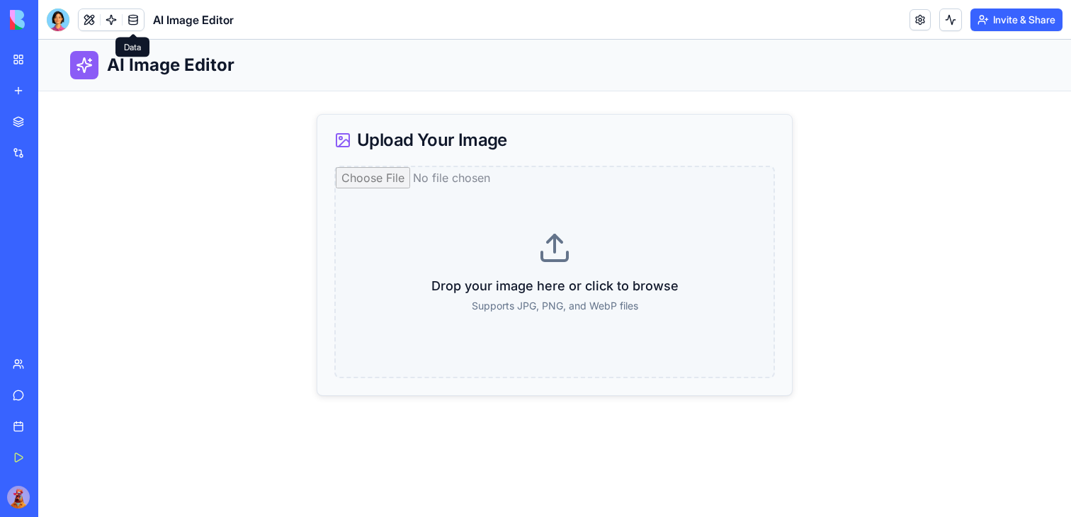
click at [114, 19] on span at bounding box center [133, 20] width 40 height 40
click at [113, 19] on link at bounding box center [111, 19] width 21 height 21
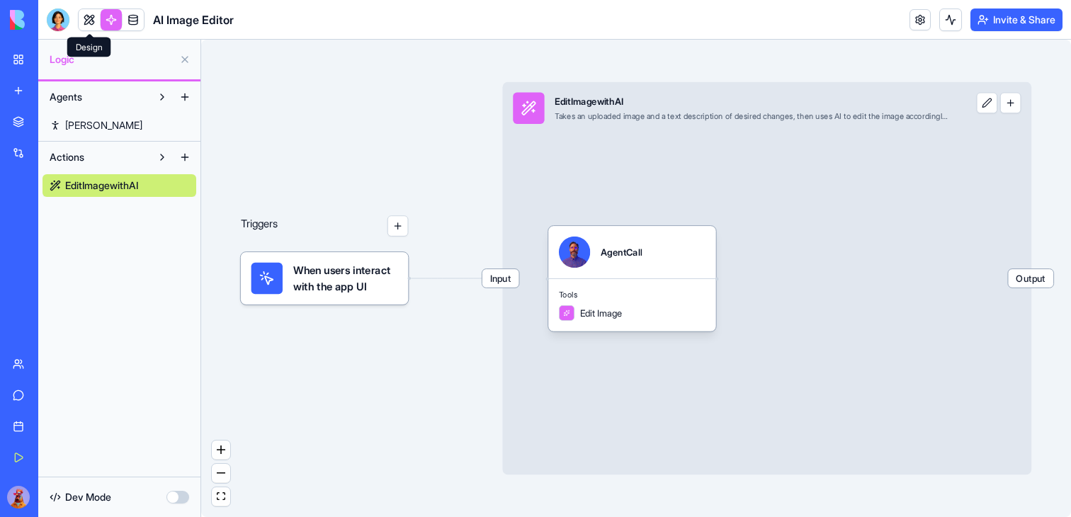
click at [84, 23] on link at bounding box center [89, 19] width 21 height 21
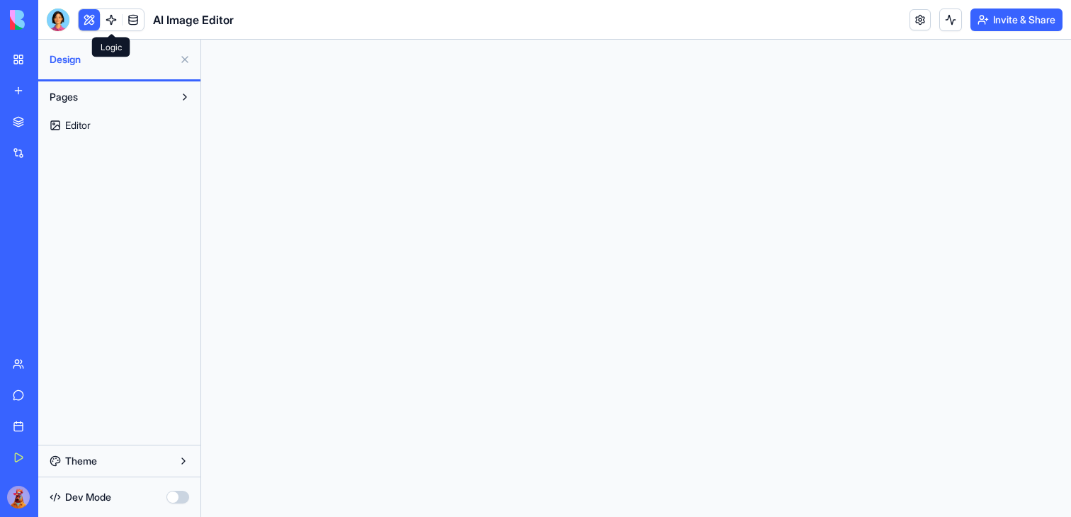
click at [108, 24] on link at bounding box center [111, 19] width 21 height 21
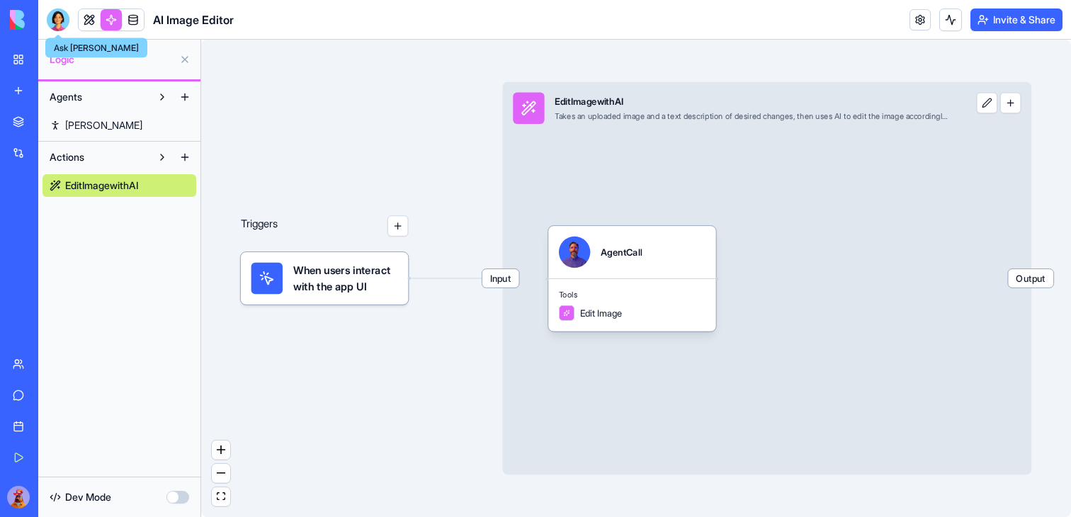
click at [56, 27] on div at bounding box center [58, 19] width 23 height 23
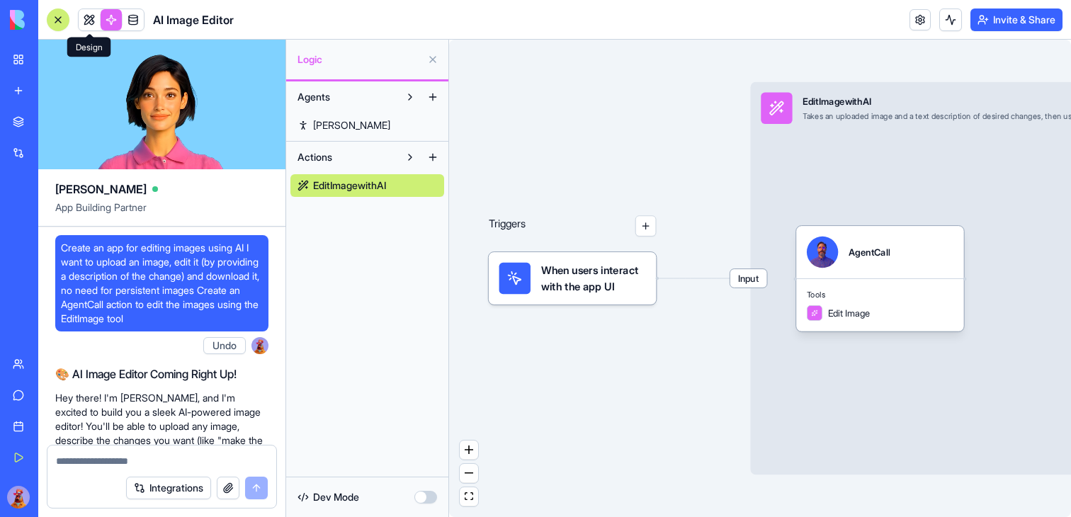
click at [86, 13] on link at bounding box center [89, 19] width 21 height 21
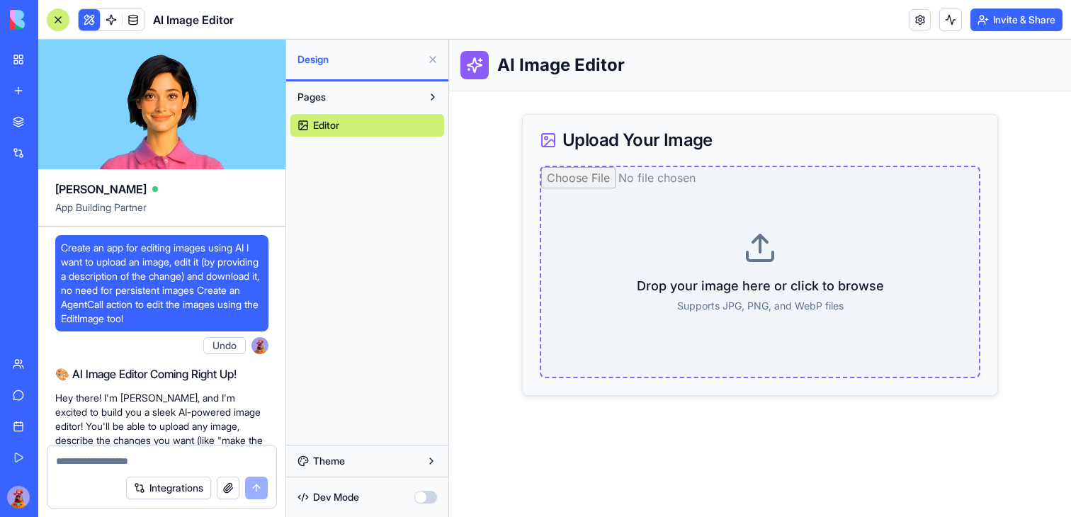
click at [744, 261] on input "file" at bounding box center [760, 272] width 438 height 210
type input "**********"
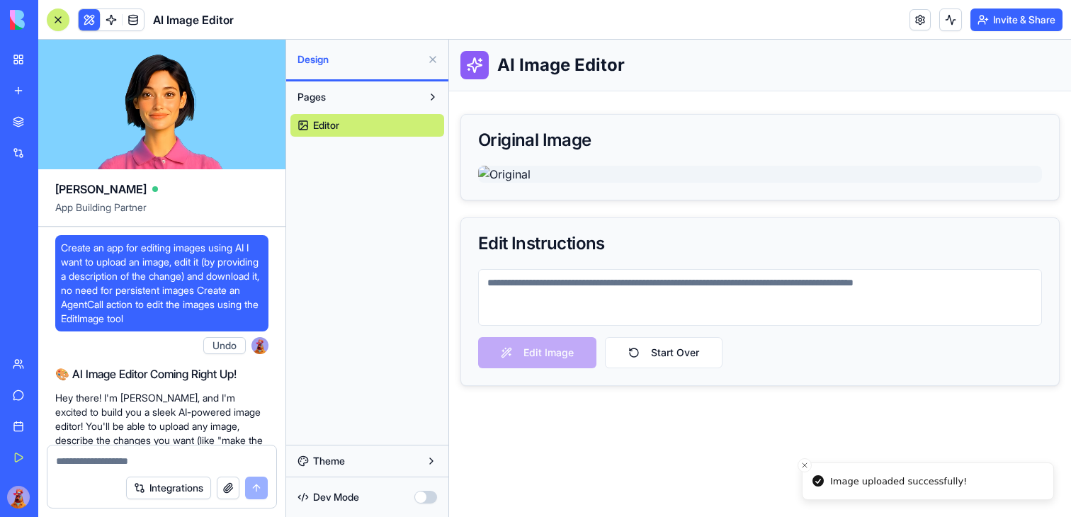
scroll to position [438, 0]
click at [626, 326] on textarea at bounding box center [760, 297] width 564 height 57
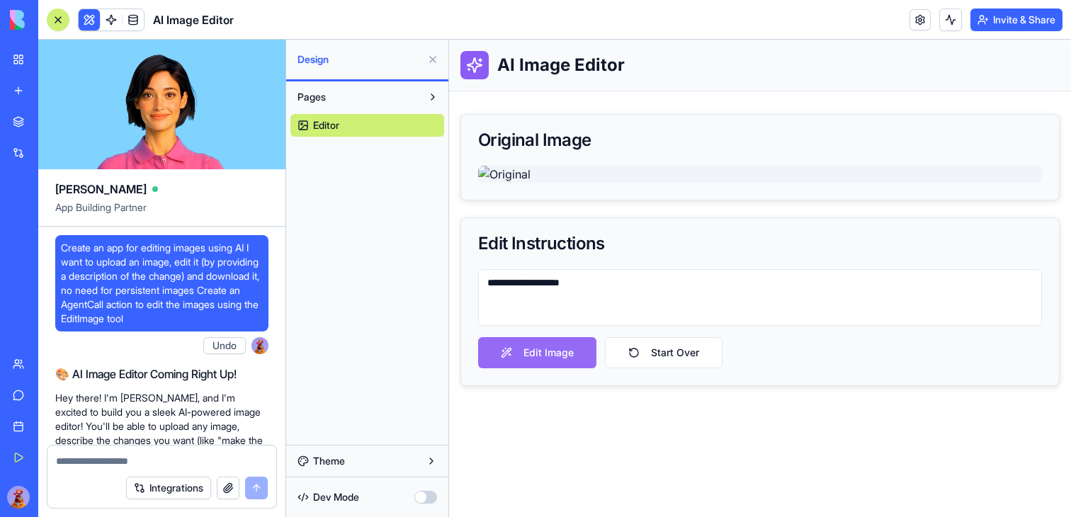
type textarea "**********"
click at [566, 368] on button "Edit Image" at bounding box center [537, 352] width 118 height 31
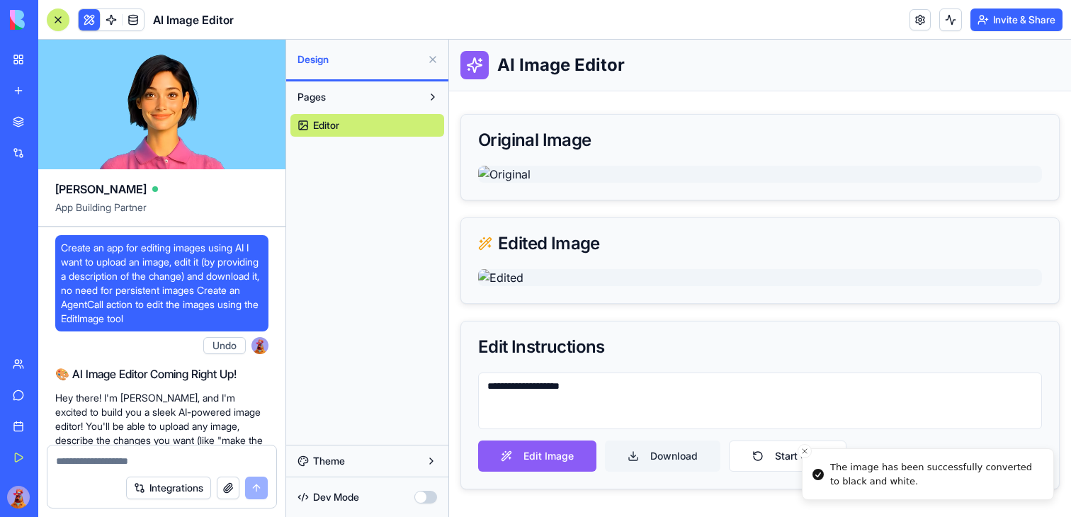
scroll to position [0, 0]
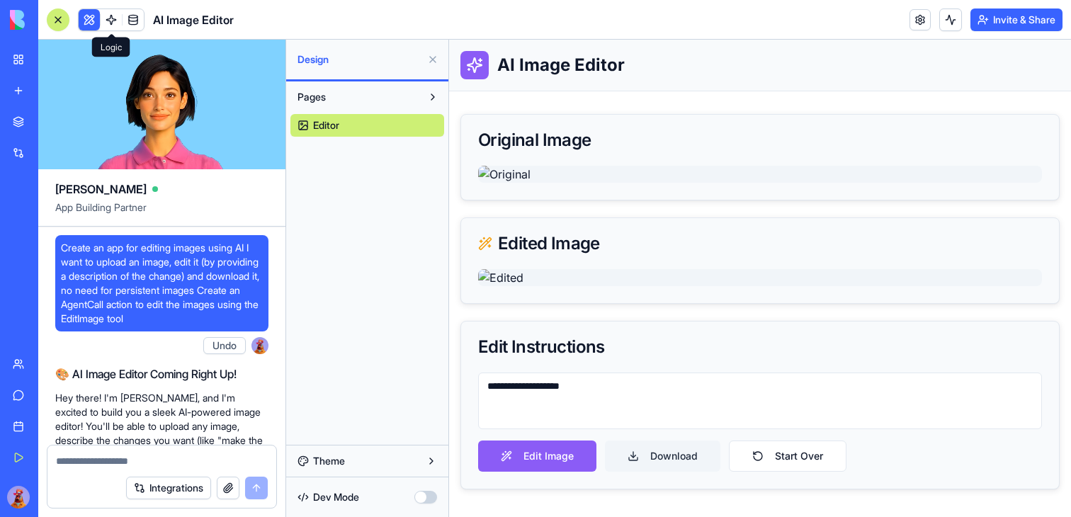
click at [116, 16] on span at bounding box center [133, 20] width 40 height 40
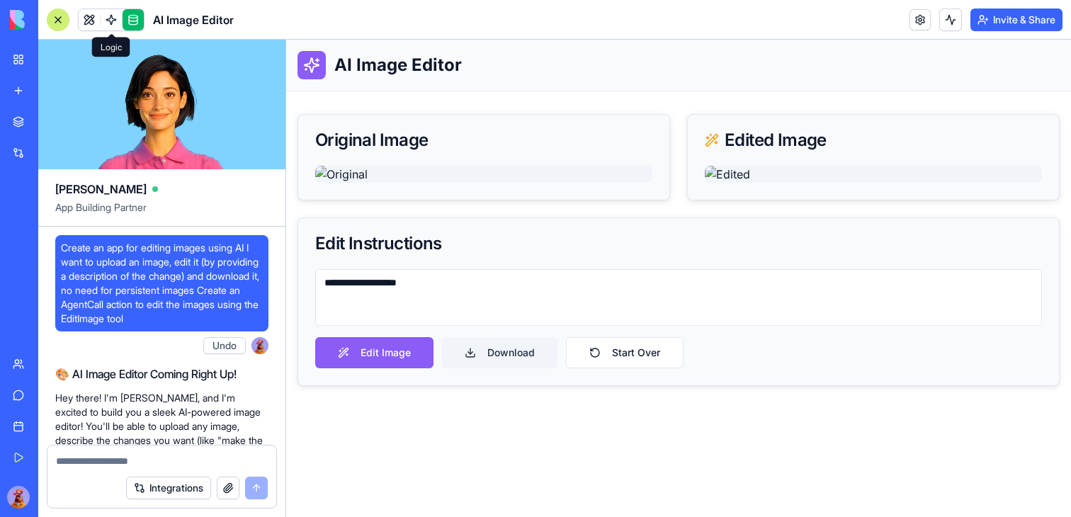
click at [108, 16] on link at bounding box center [111, 19] width 21 height 21
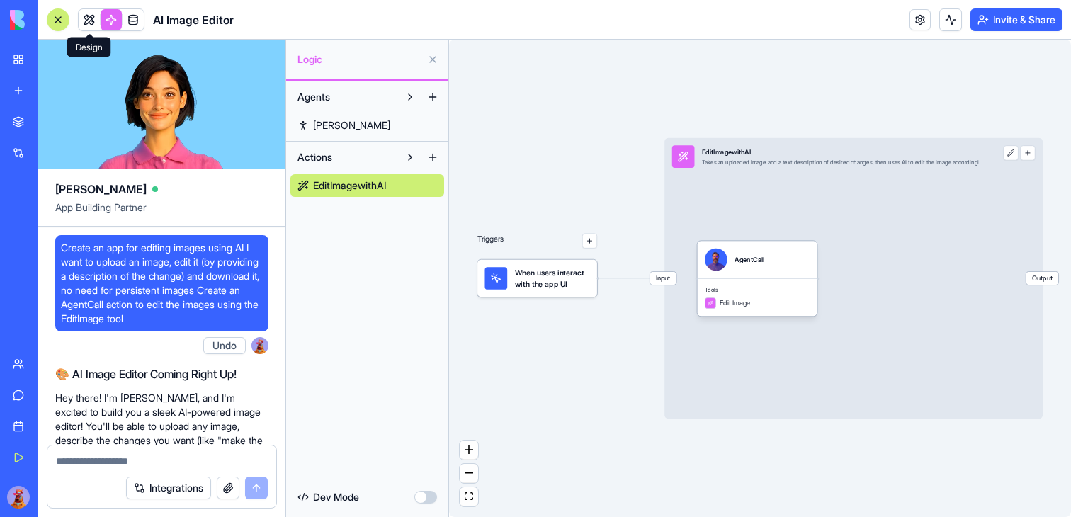
click at [91, 17] on link at bounding box center [89, 19] width 21 height 21
